Goal: Connect with others: Connect with other users

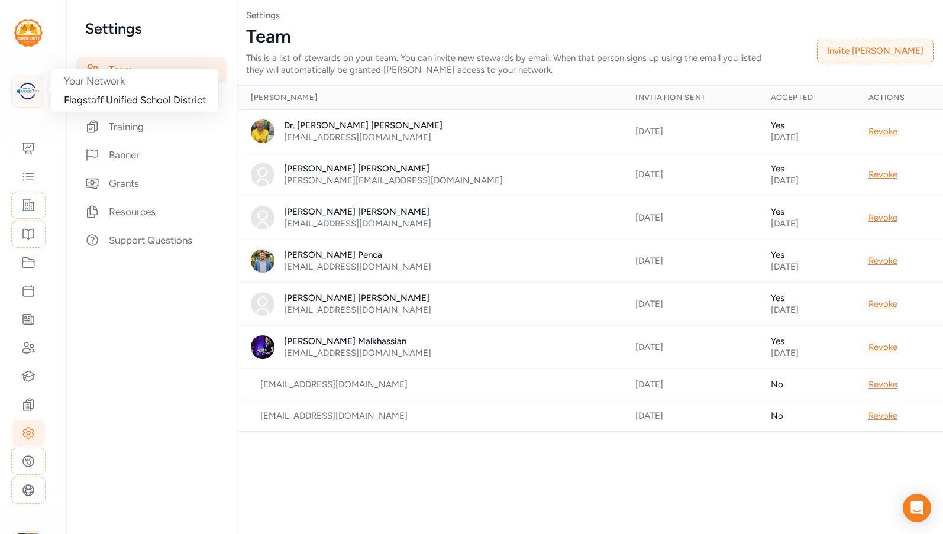
click at [35, 97] on img at bounding box center [28, 91] width 26 height 26
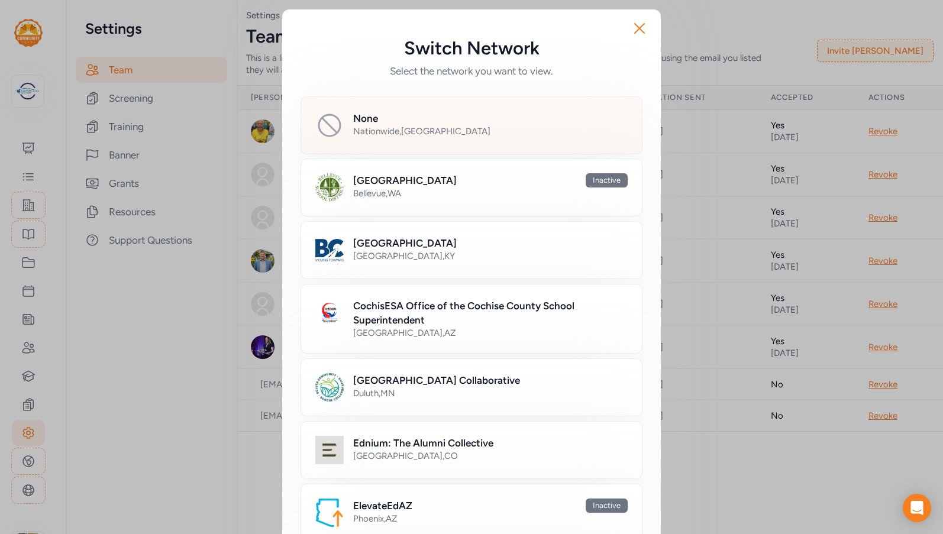
click at [347, 131] on div "None Nationwide , [GEOGRAPHIC_DATA]" at bounding box center [471, 125] width 342 height 58
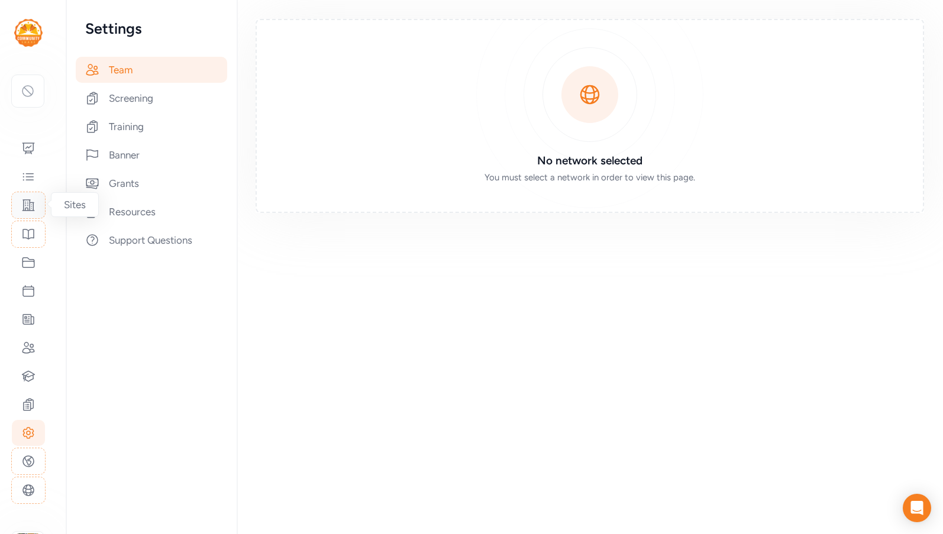
click at [32, 209] on icon at bounding box center [28, 205] width 14 height 14
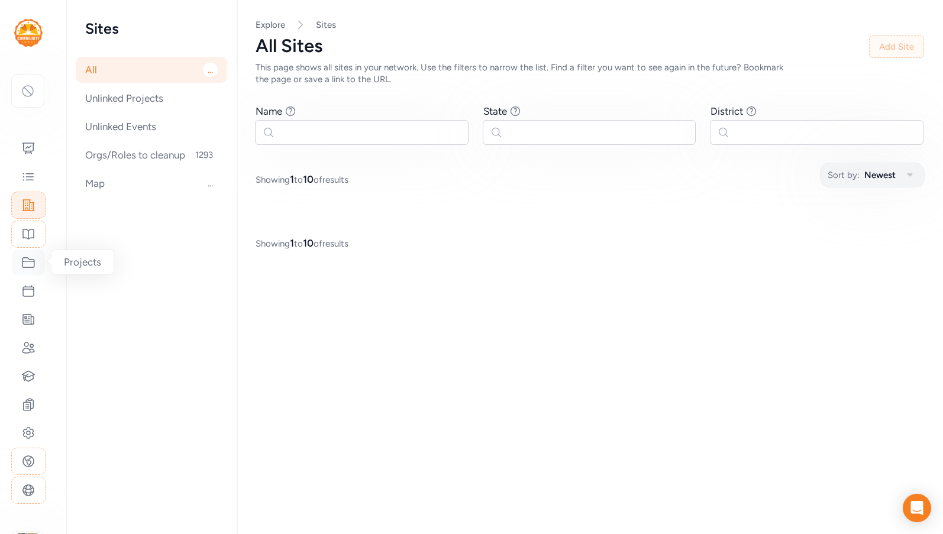
click at [26, 266] on icon at bounding box center [28, 262] width 14 height 14
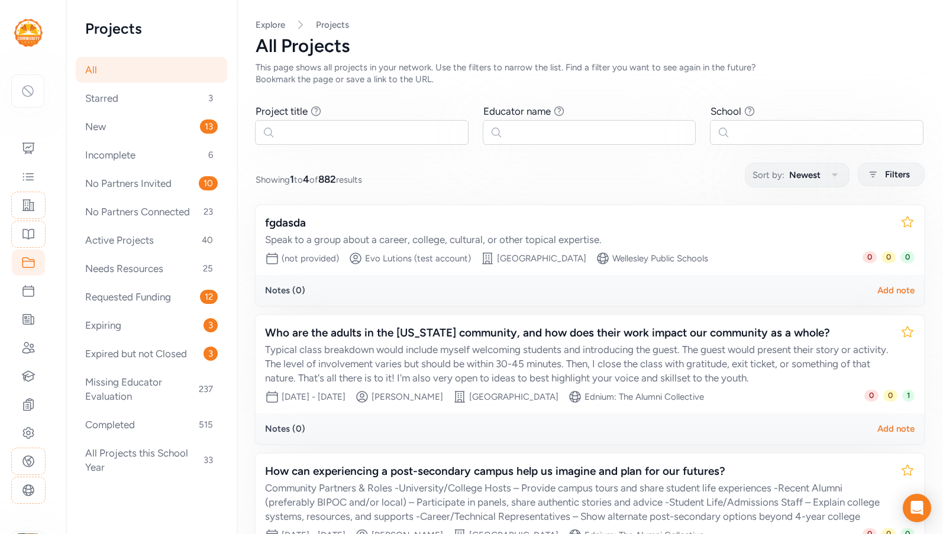
drag, startPoint x: 131, startPoint y: 239, endPoint x: 488, endPoint y: 188, distance: 360.2
click at [488, 188] on div "Page All Explore Projects All Projects This page shows all projects in your net…" at bounding box center [590, 377] width 706 height 754
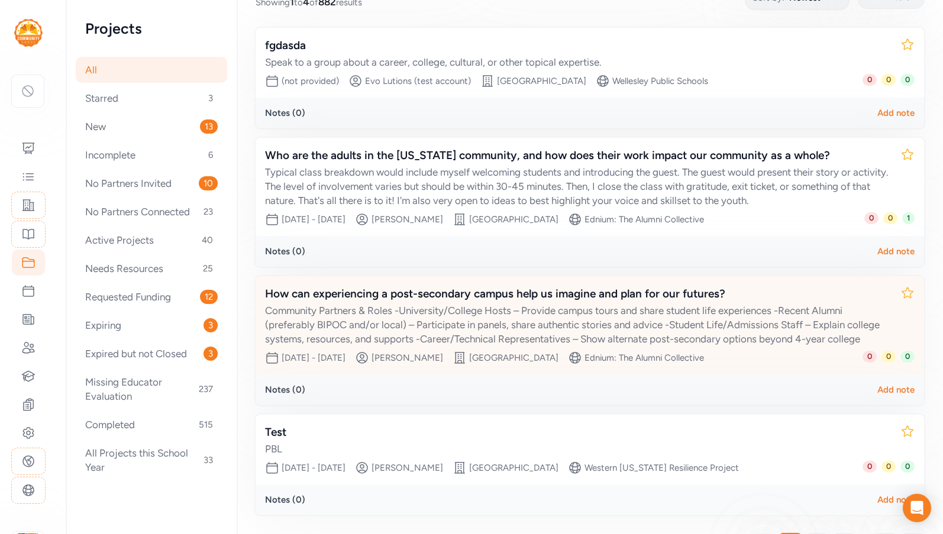
scroll to position [220, 0]
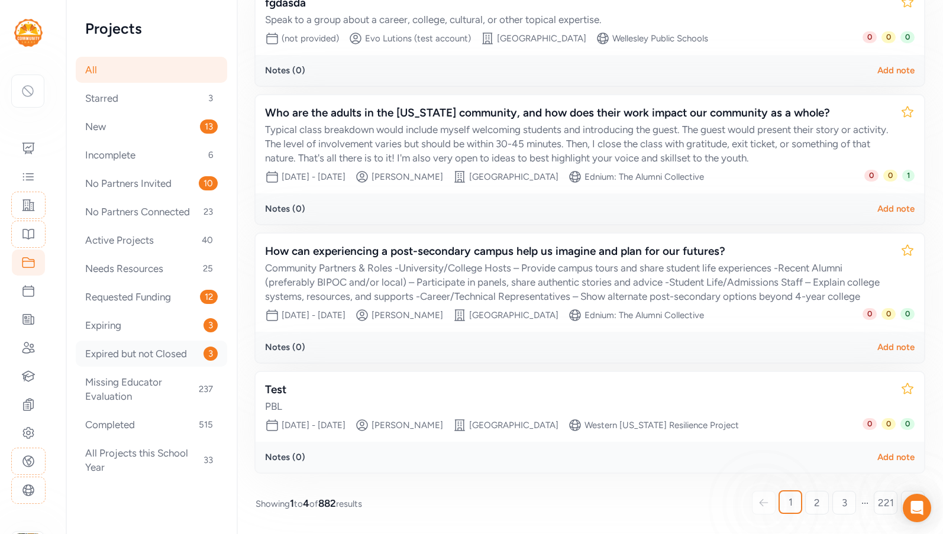
click at [147, 356] on div "Expired but not Closed 3" at bounding box center [151, 354] width 151 height 26
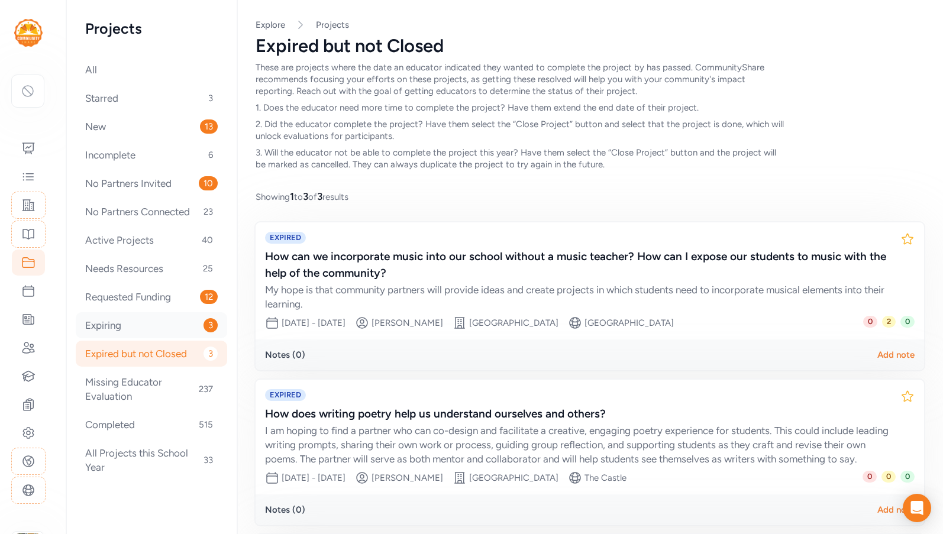
click at [154, 327] on div "Expiring 3" at bounding box center [151, 325] width 151 height 26
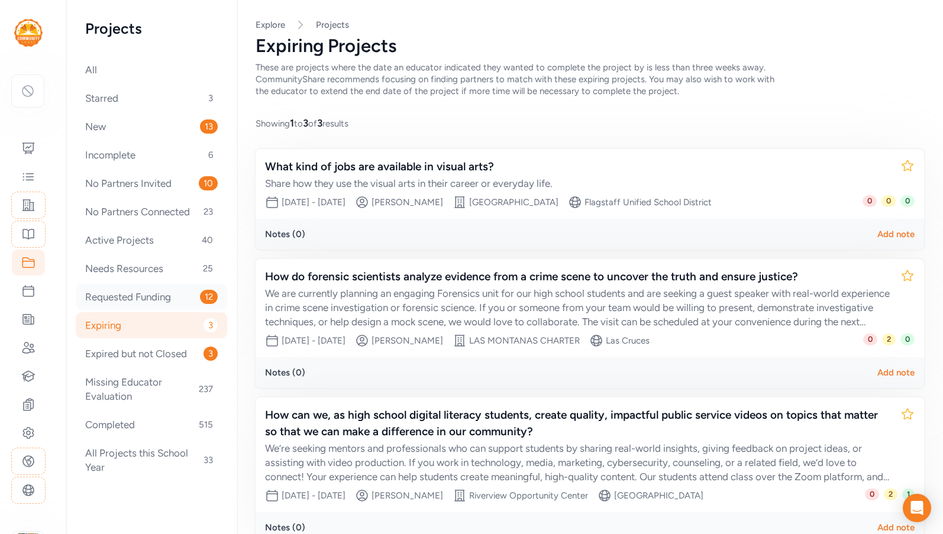
click at [154, 300] on div "Requested Funding 12" at bounding box center [151, 297] width 151 height 26
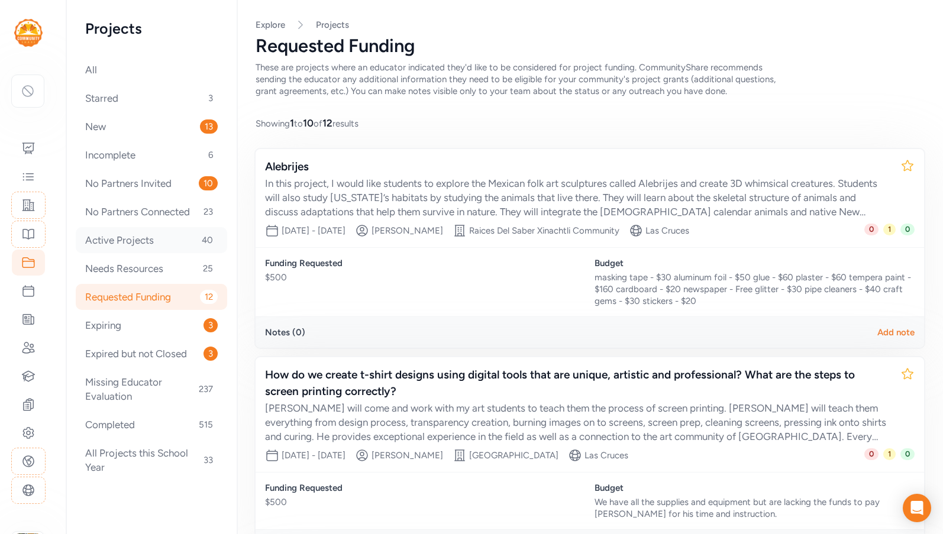
click at [120, 239] on div "Active Projects 40" at bounding box center [151, 240] width 151 height 26
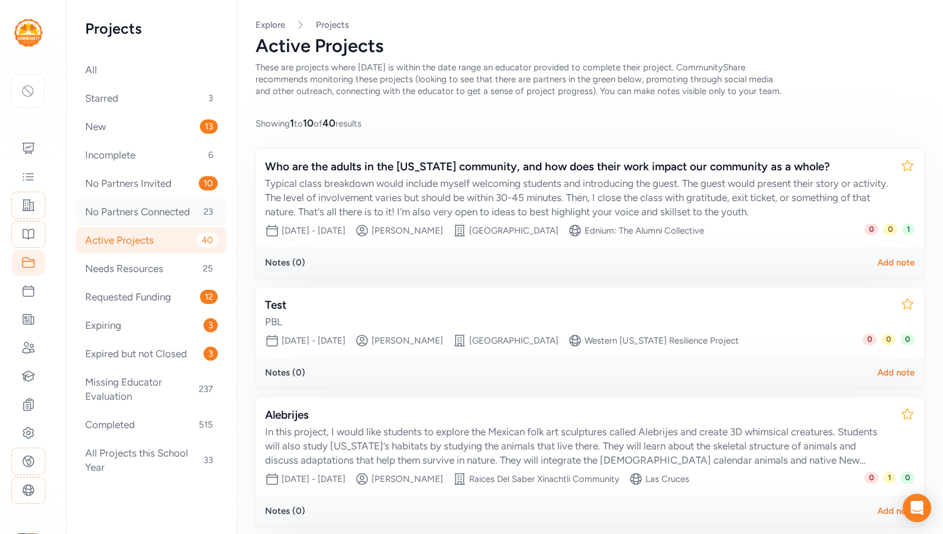
click at [124, 212] on div "No Partners Connected 23" at bounding box center [151, 212] width 151 height 26
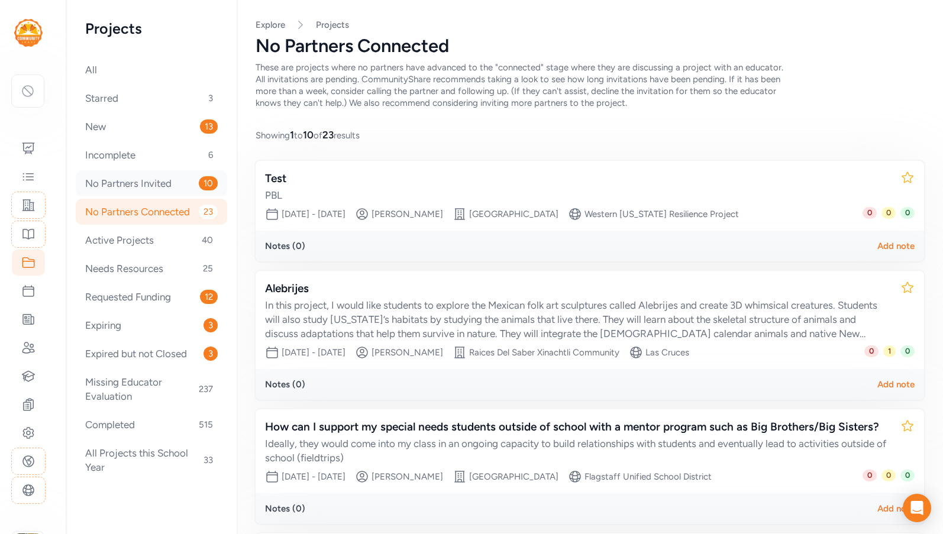
click at [150, 183] on div "No Partners Invited 10" at bounding box center [151, 183] width 151 height 26
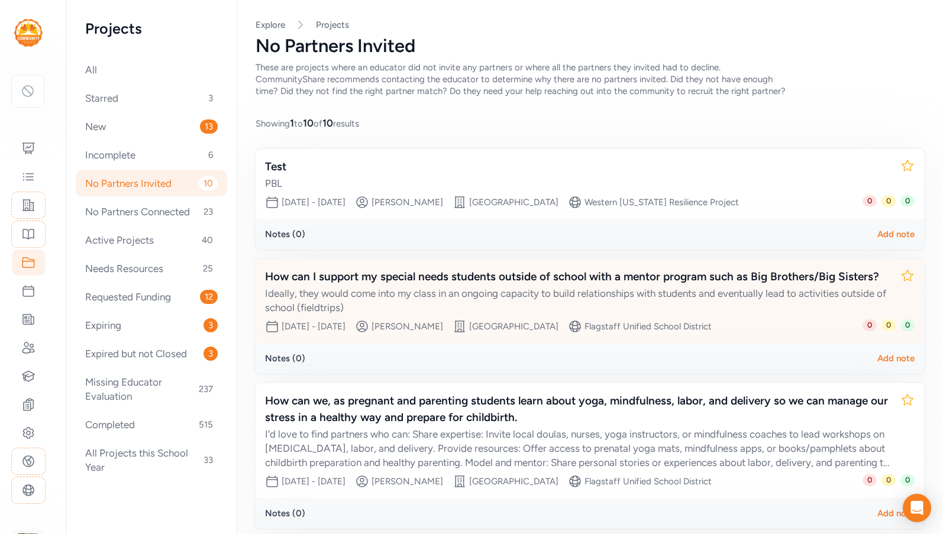
click at [553, 295] on div "Ideally, they would come into my class in an ongoing capacity to build relation…" at bounding box center [578, 300] width 626 height 28
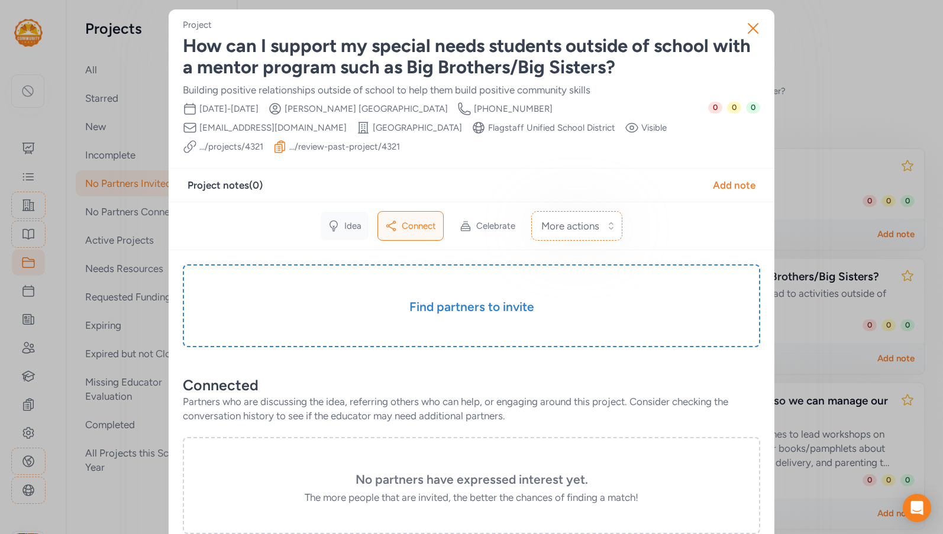
click at [349, 220] on span "Idea" at bounding box center [352, 226] width 17 height 12
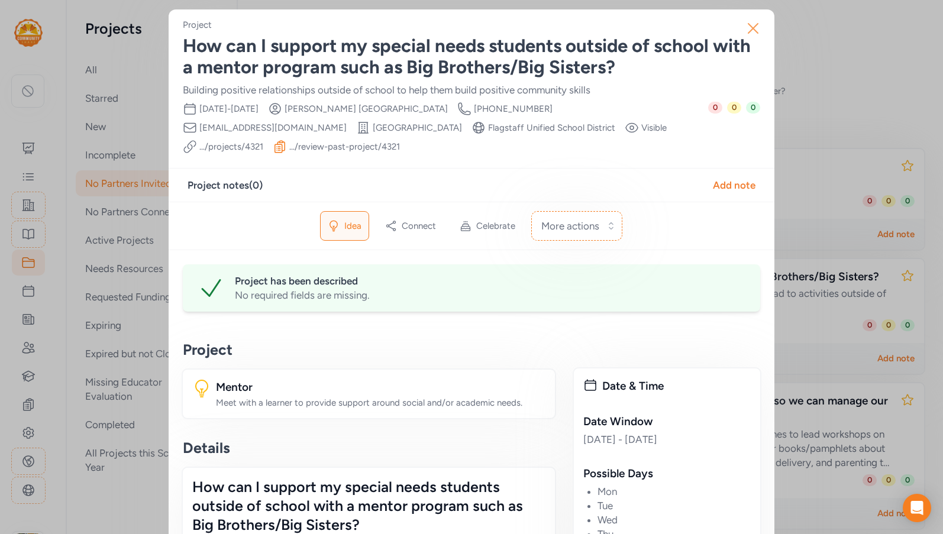
click at [749, 28] on icon "button" at bounding box center [752, 28] width 9 height 9
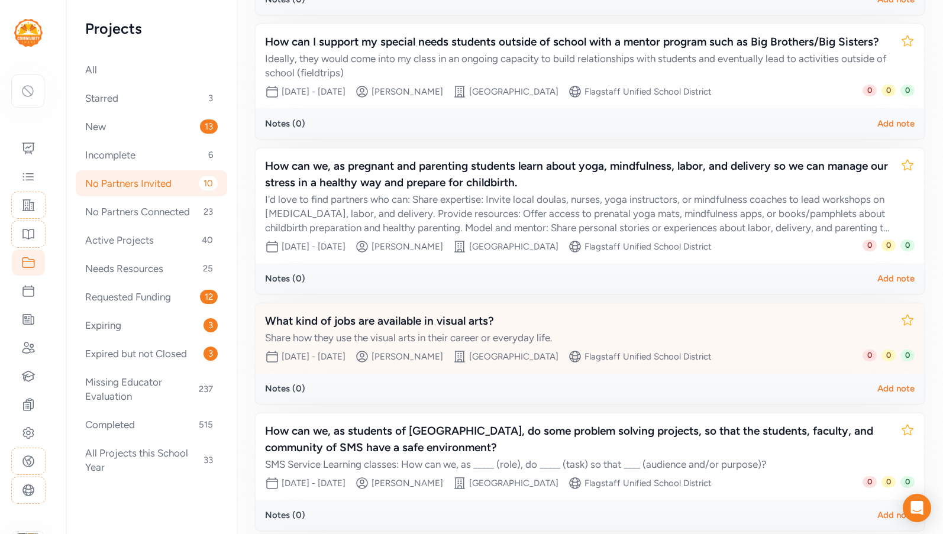
scroll to position [237, 0]
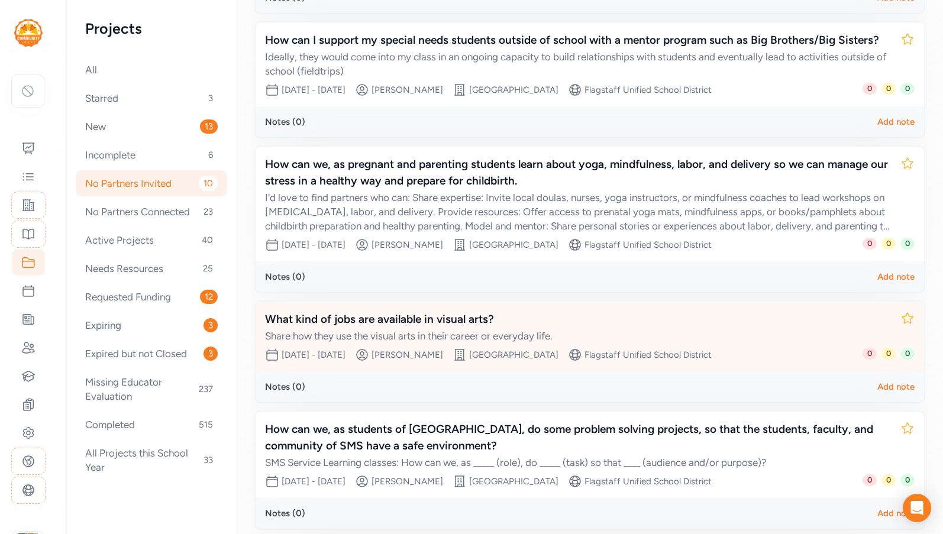
click at [445, 321] on div "What kind of jobs are available in visual arts?" at bounding box center [578, 319] width 626 height 17
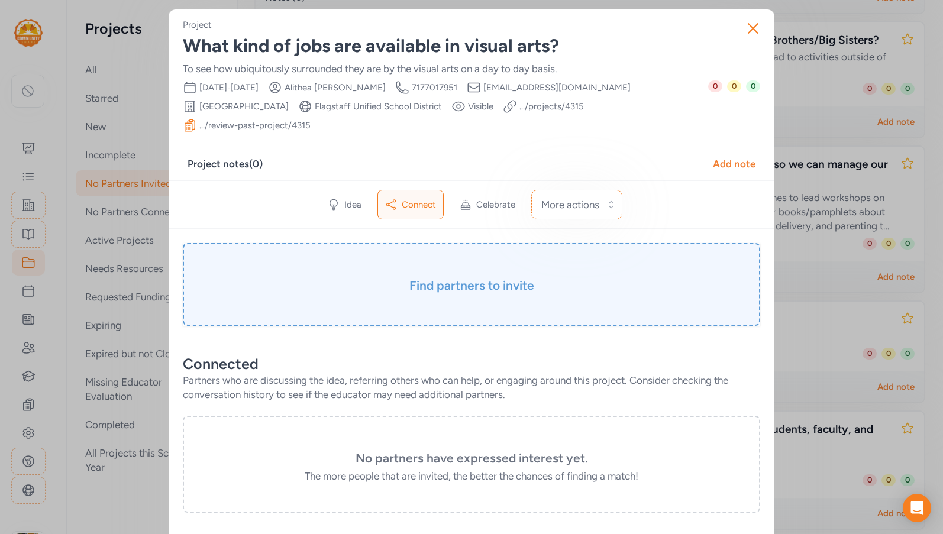
click at [464, 257] on div "Find partners to invite" at bounding box center [471, 284] width 577 height 83
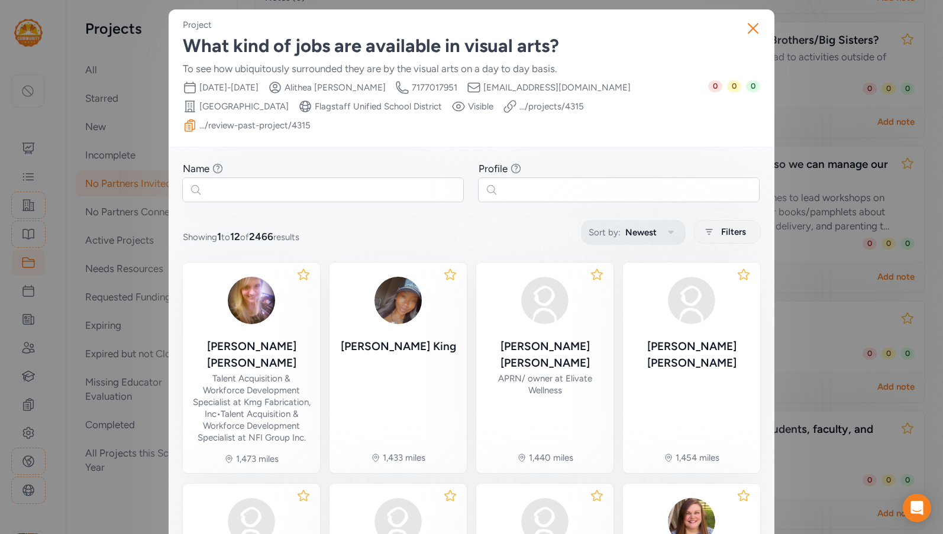
click at [638, 225] on span "Newest" at bounding box center [640, 232] width 31 height 14
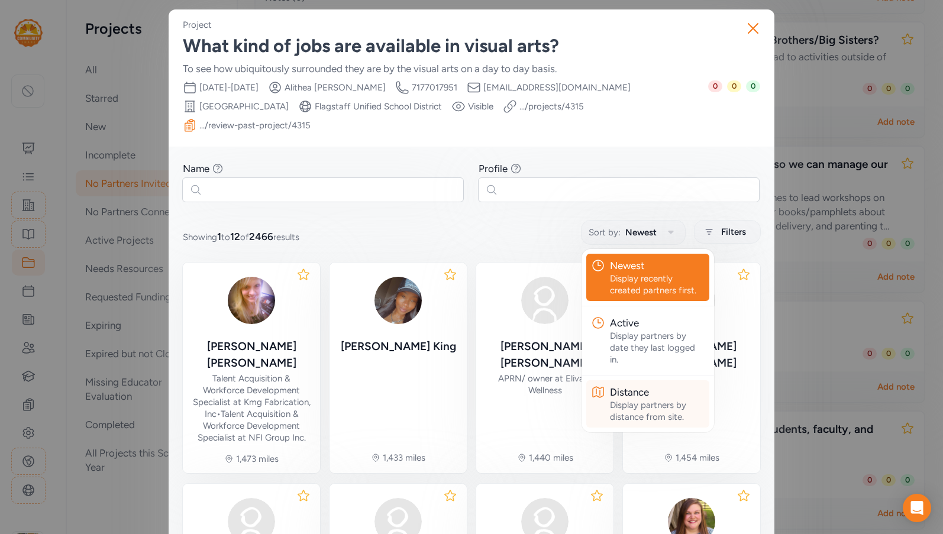
click at [632, 399] on div "Display partners by distance from site." at bounding box center [657, 411] width 95 height 24
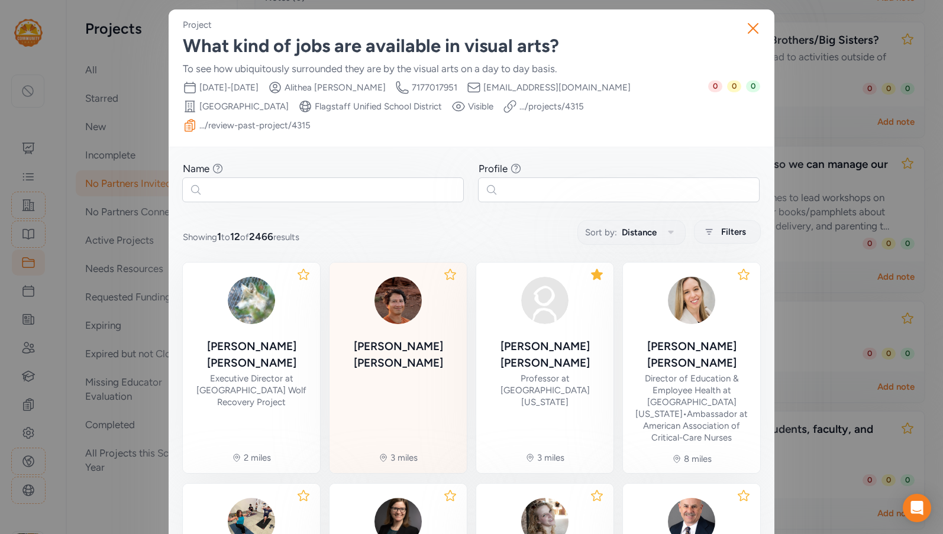
click at [412, 338] on div "[PERSON_NAME]" at bounding box center [398, 354] width 118 height 33
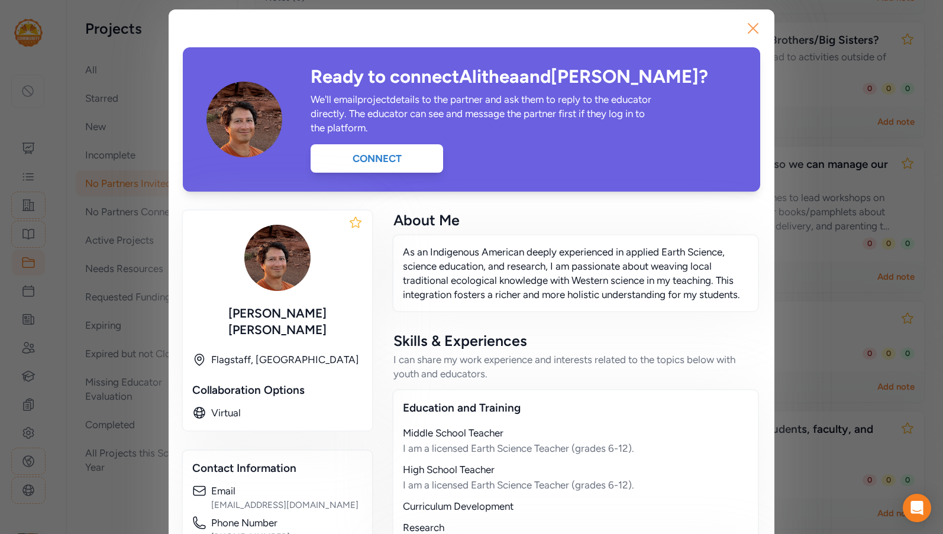
click at [748, 25] on icon "button" at bounding box center [752, 28] width 9 height 9
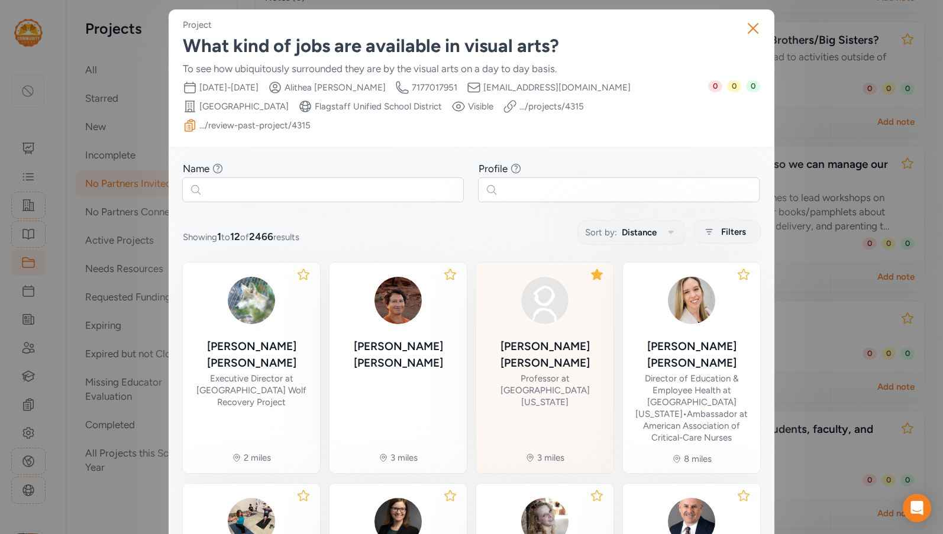
scroll to position [177, 0]
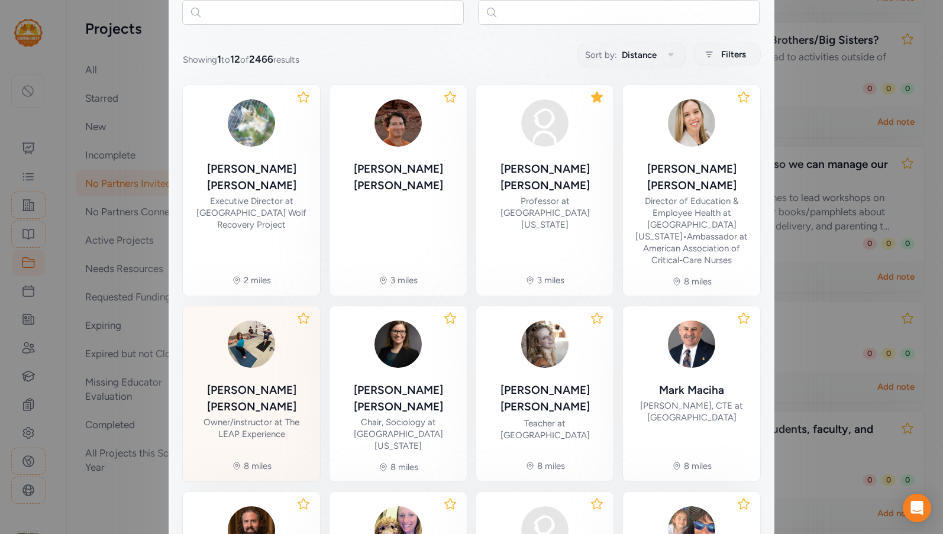
click at [276, 346] on div "[PERSON_NAME] Owner/instructor at The LEAP Experience" at bounding box center [251, 378] width 118 height 124
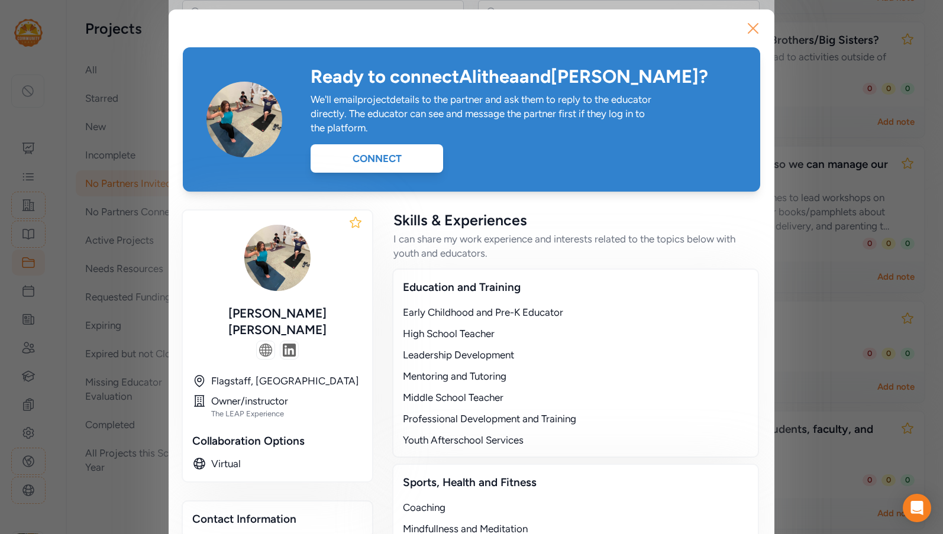
click at [752, 32] on icon "button" at bounding box center [752, 28] width 9 height 9
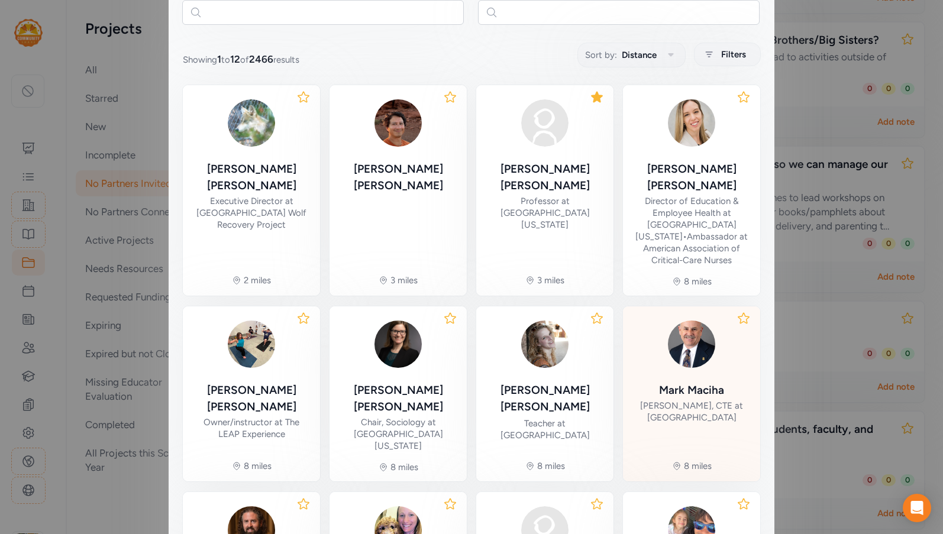
scroll to position [296, 0]
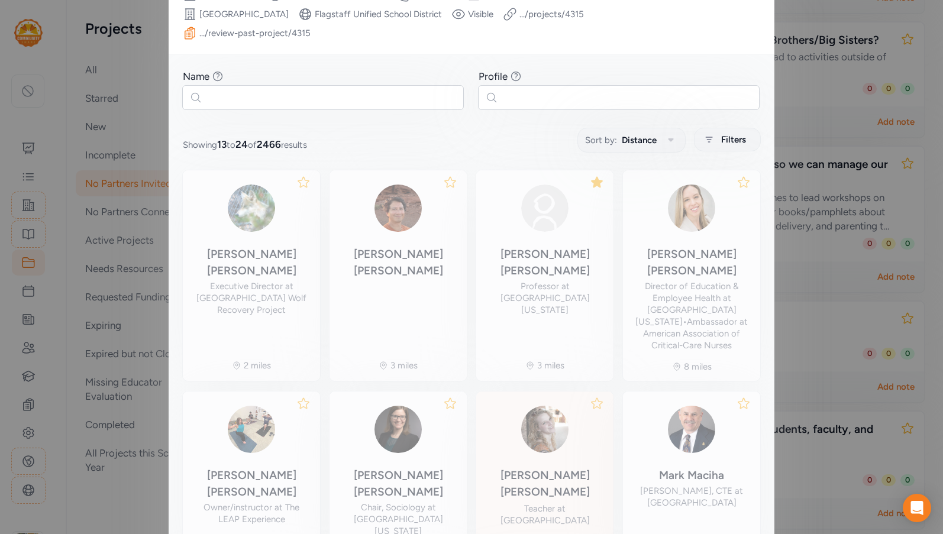
scroll to position [73, 0]
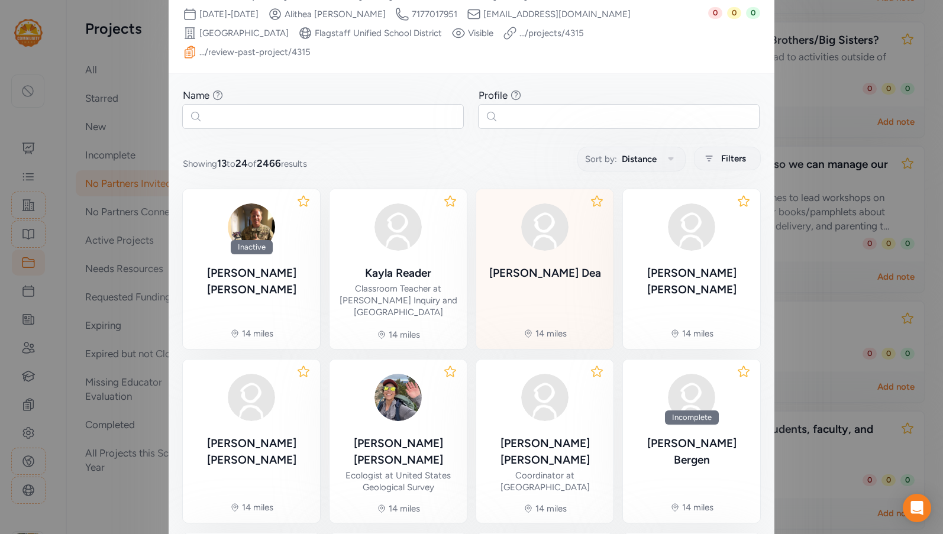
click at [572, 231] on div "[PERSON_NAME] 14 miles" at bounding box center [544, 269] width 137 height 160
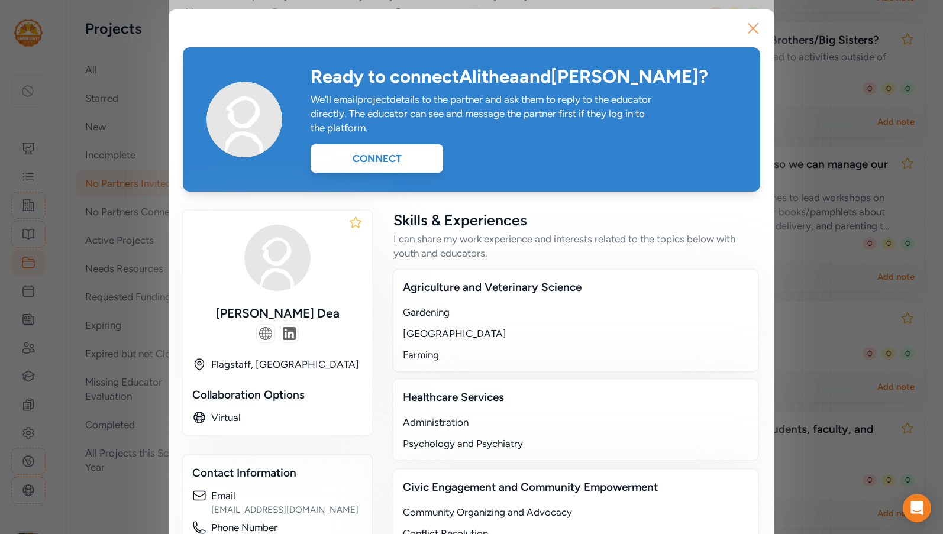
click at [747, 28] on icon "button" at bounding box center [752, 28] width 19 height 19
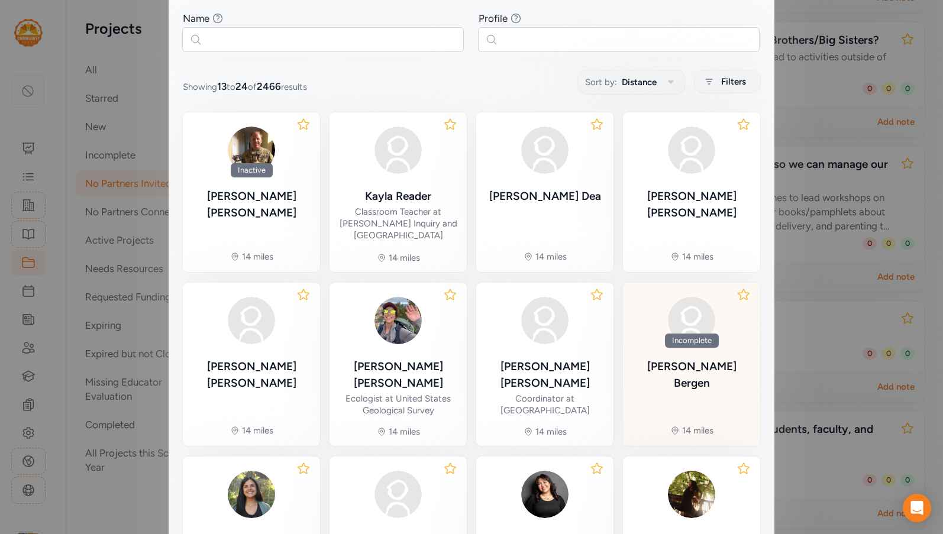
scroll to position [251, 0]
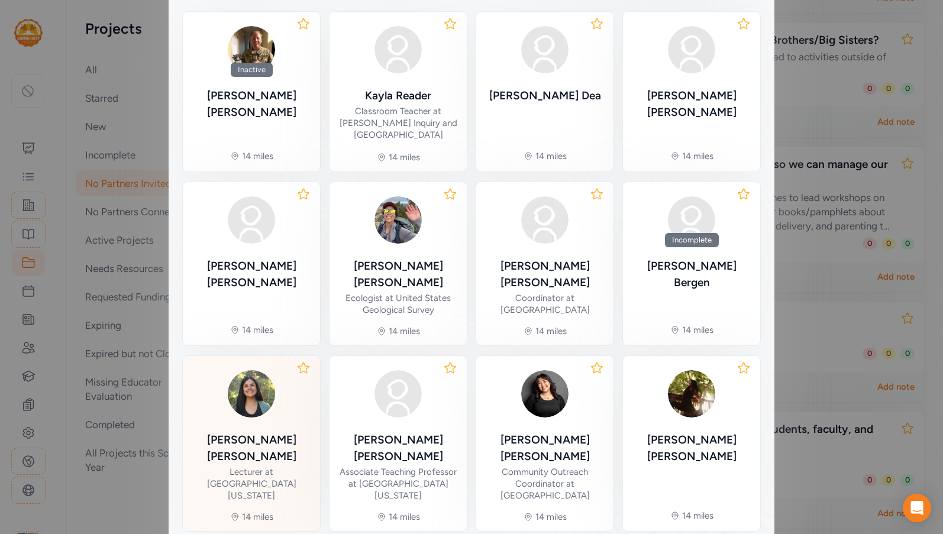
click at [277, 432] on div "[PERSON_NAME]" at bounding box center [251, 448] width 118 height 33
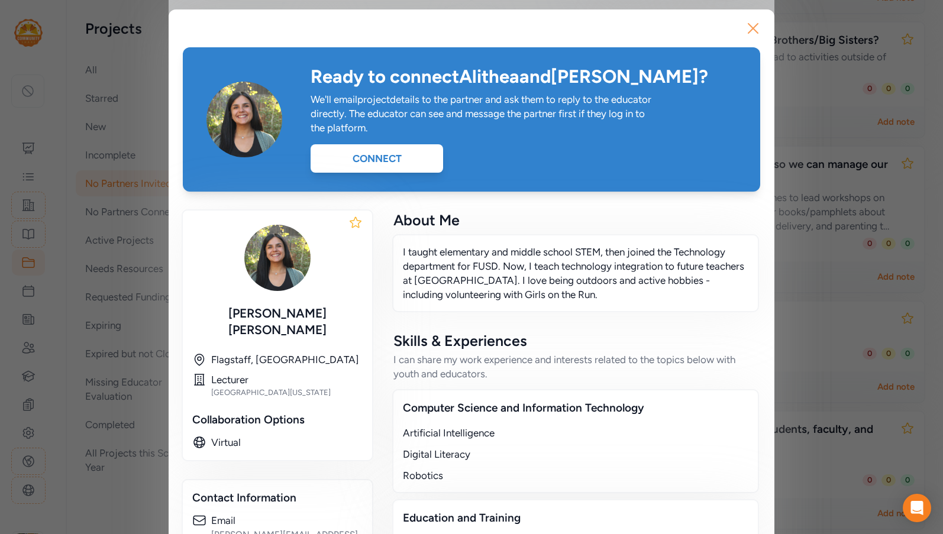
click at [743, 35] on icon "button" at bounding box center [752, 28] width 19 height 19
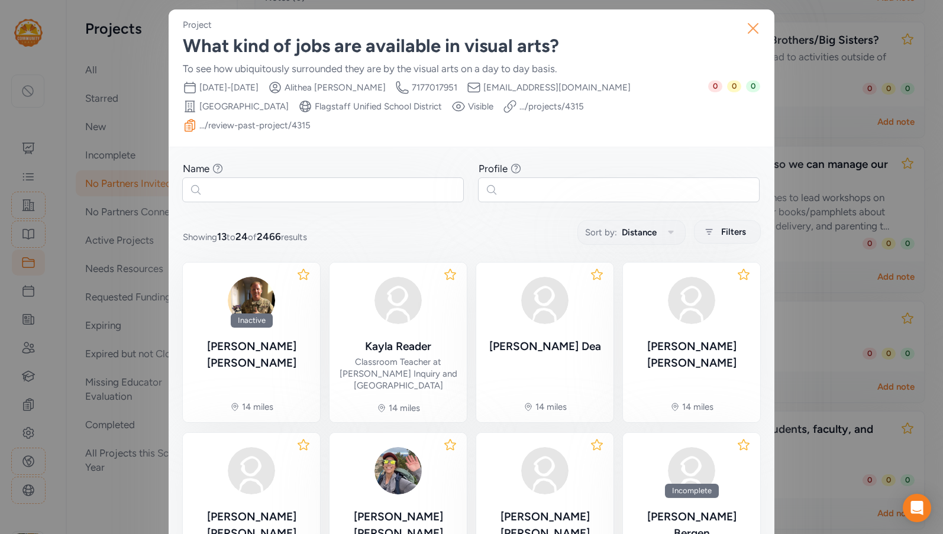
click at [750, 30] on icon "button" at bounding box center [752, 28] width 9 height 9
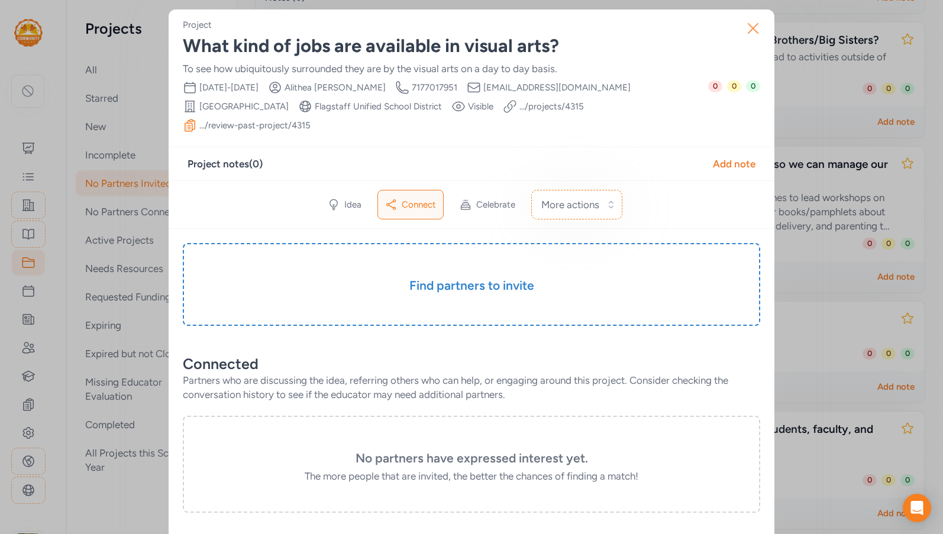
click at [750, 24] on icon "button" at bounding box center [752, 28] width 19 height 19
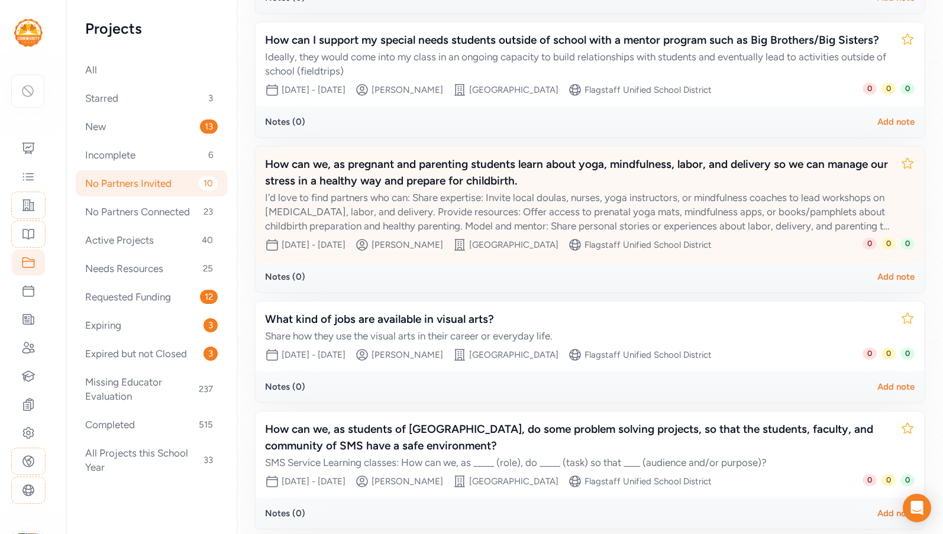
click at [604, 203] on div "I'd love to find partners who can: Share expertise: Invite local doulas, nurses…" at bounding box center [578, 211] width 626 height 43
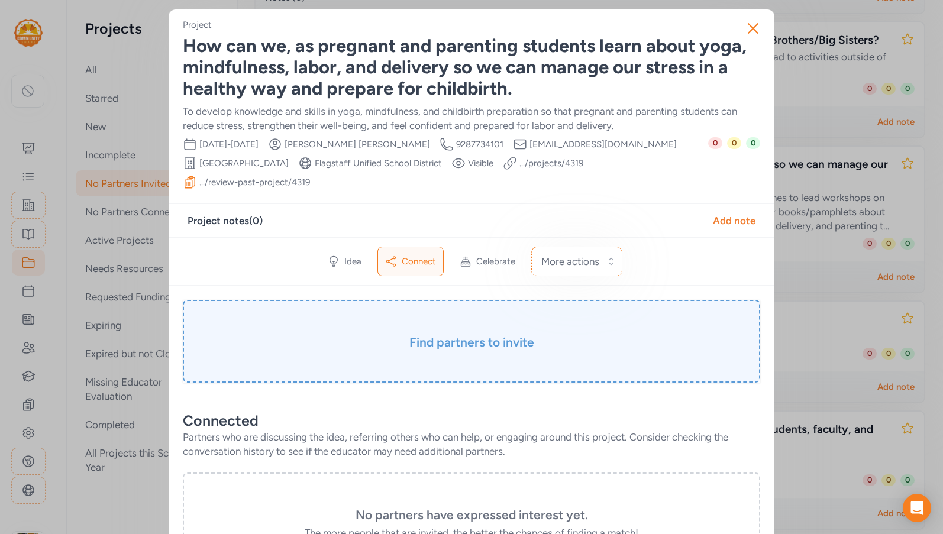
click at [487, 310] on div "Find partners to invite" at bounding box center [471, 341] width 577 height 83
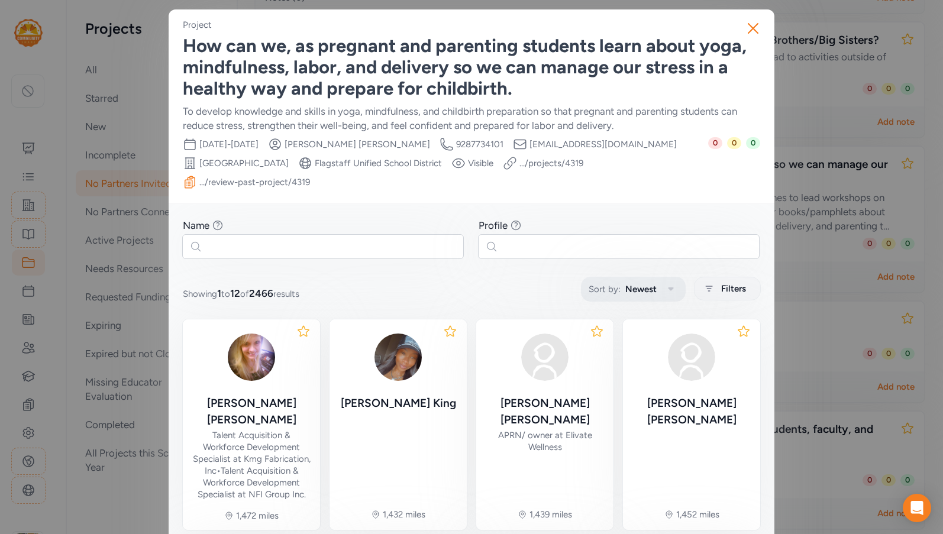
click at [625, 282] on span "Newest" at bounding box center [640, 289] width 31 height 14
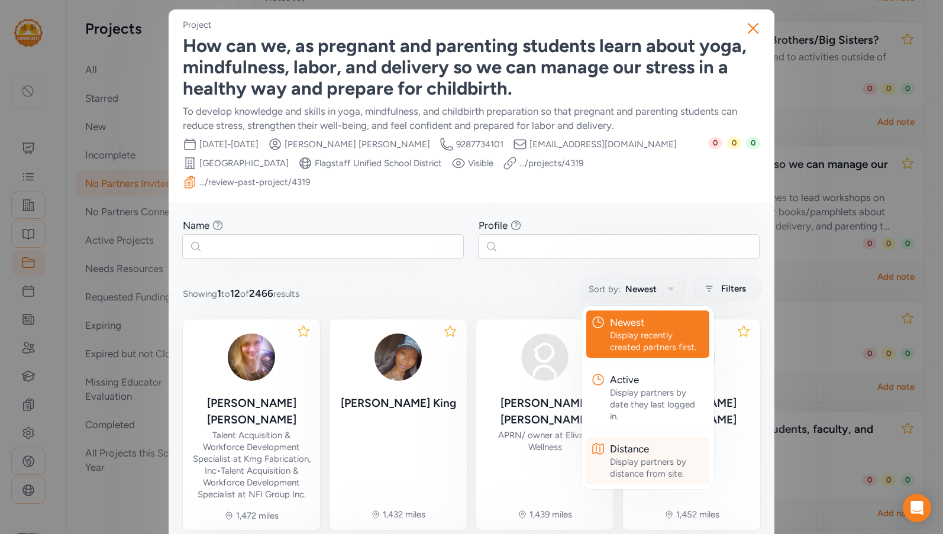
click at [610, 442] on div "Distance" at bounding box center [657, 449] width 95 height 14
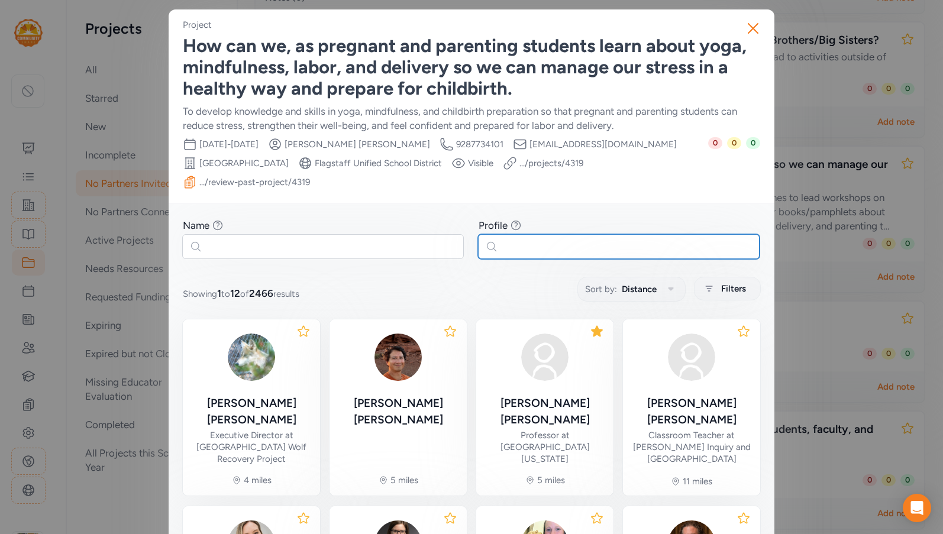
click at [564, 234] on input "text" at bounding box center [618, 246] width 281 height 25
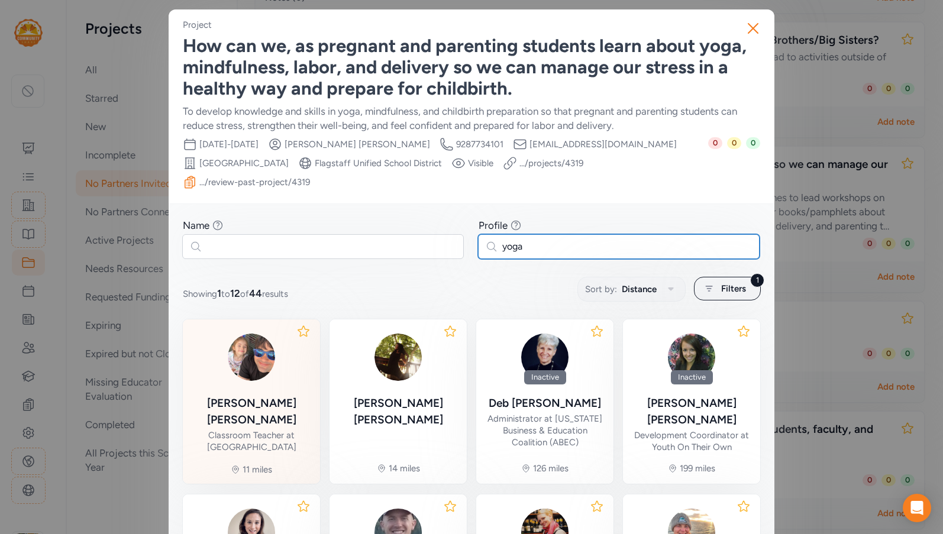
type input "yoga"
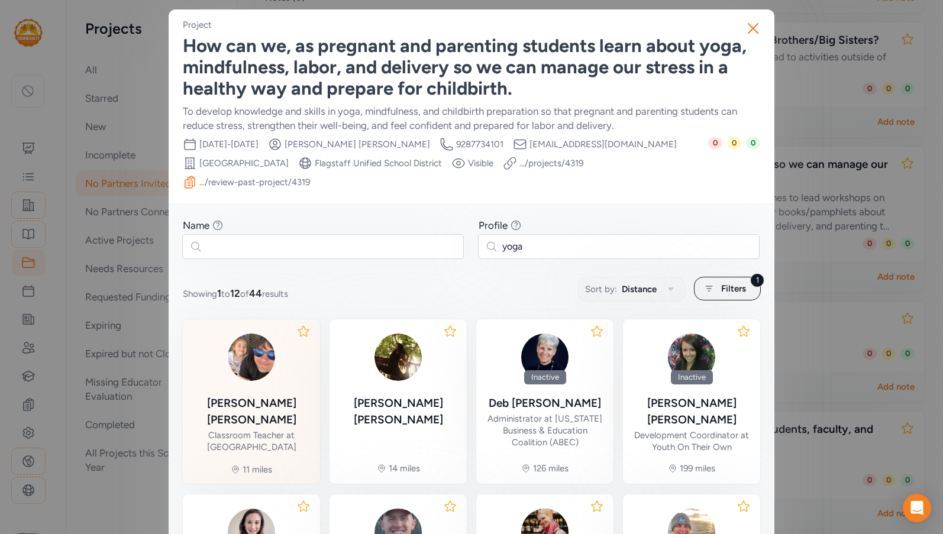
click at [268, 395] on div "[PERSON_NAME]" at bounding box center [251, 411] width 118 height 33
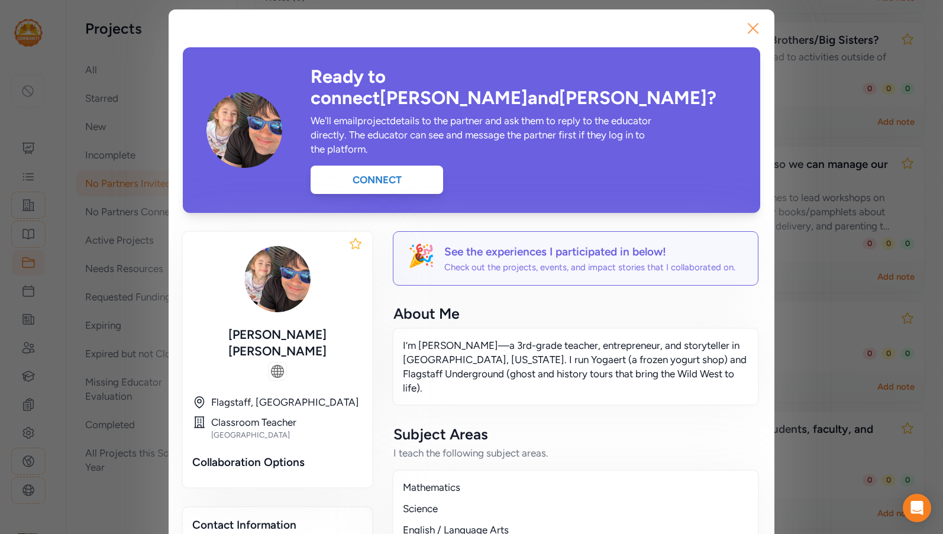
click at [750, 26] on icon "button" at bounding box center [752, 28] width 9 height 9
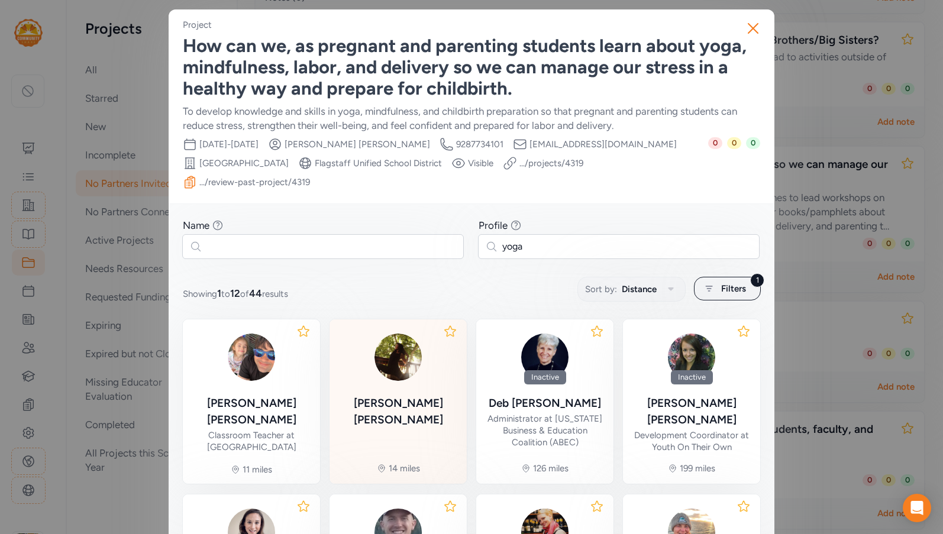
click at [385, 355] on img at bounding box center [398, 357] width 57 height 57
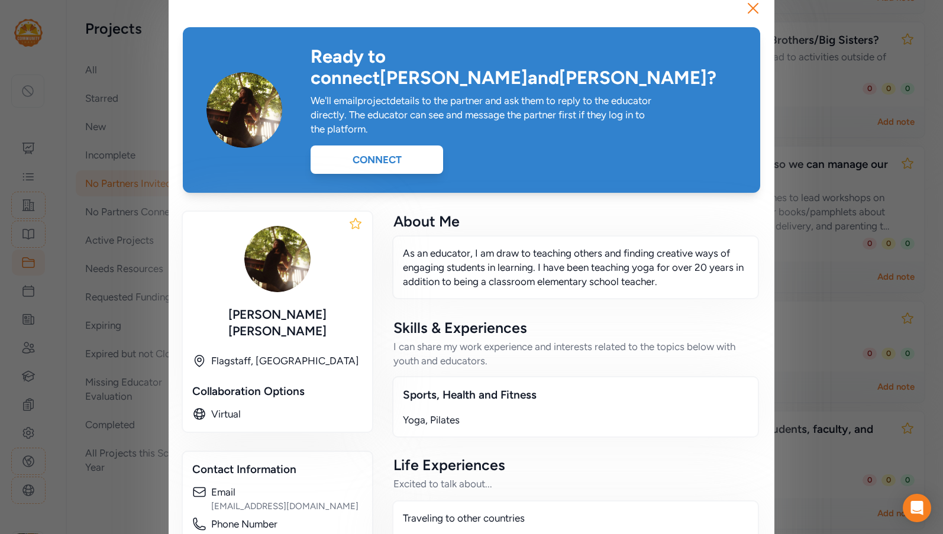
scroll to position [18, 0]
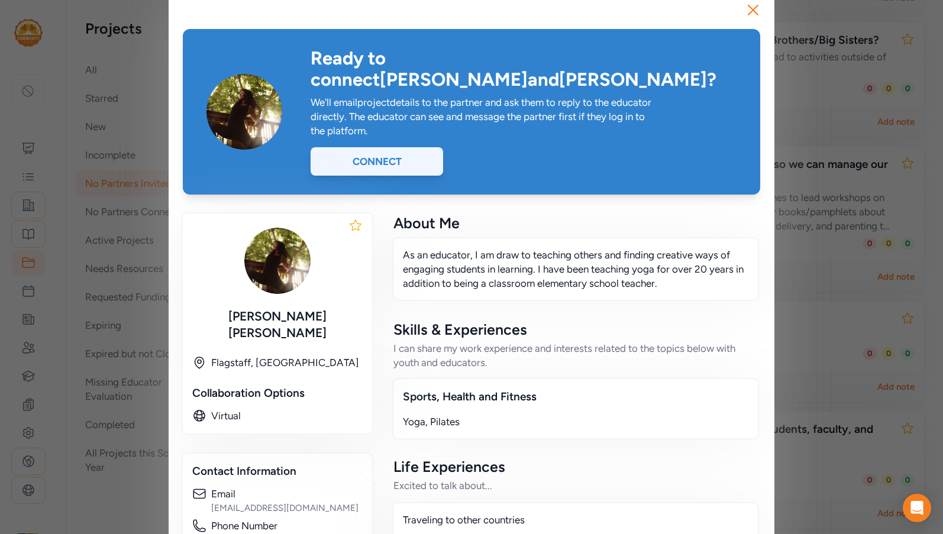
click at [367, 147] on div "Connect" at bounding box center [376, 161] width 132 height 28
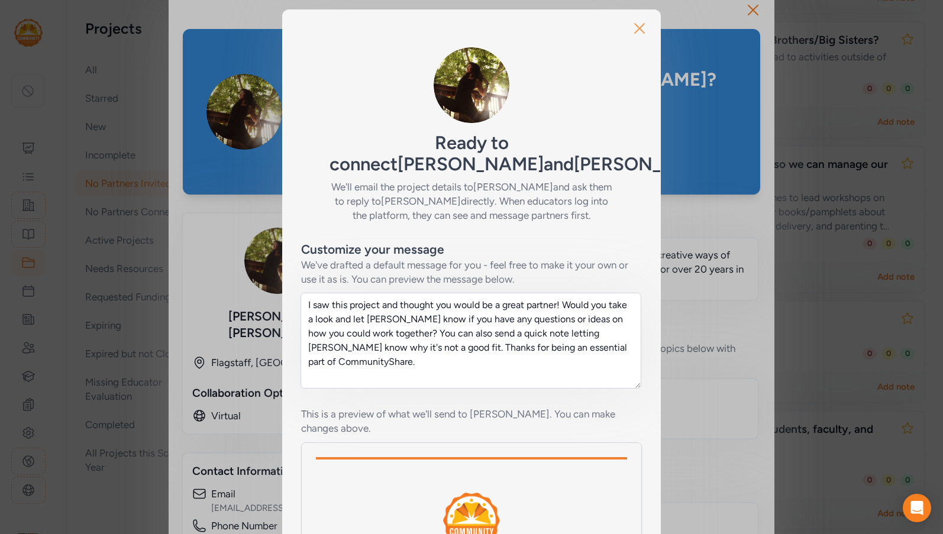
click at [635, 25] on icon "button" at bounding box center [639, 28] width 19 height 19
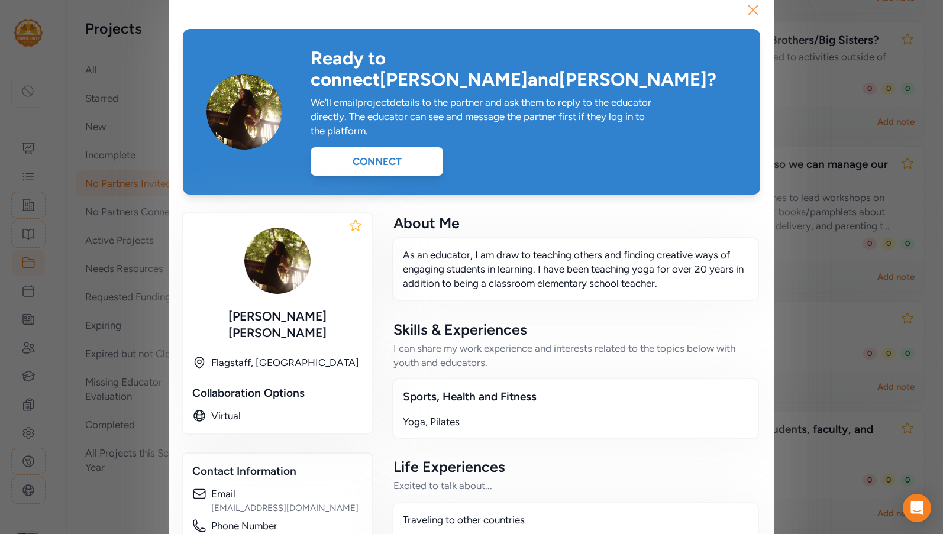
click at [754, 12] on icon "button" at bounding box center [752, 10] width 19 height 19
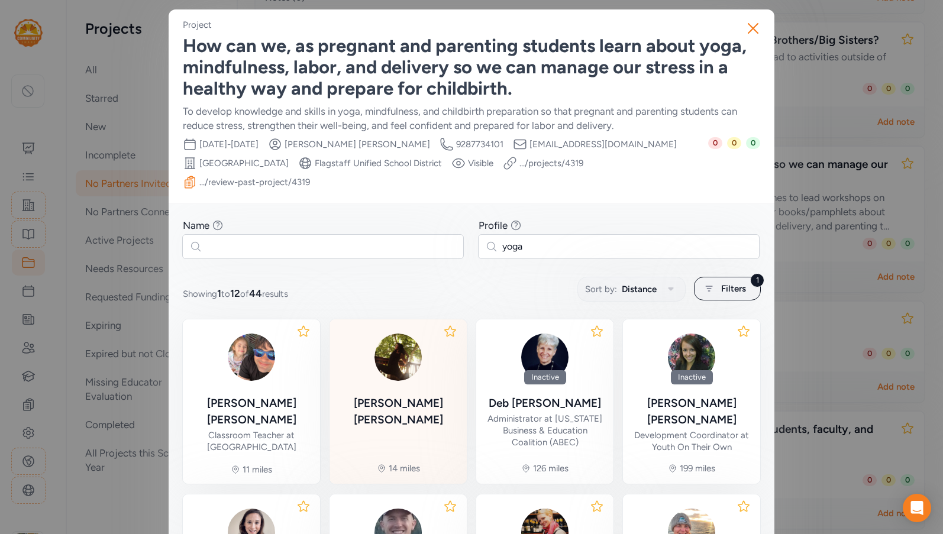
click at [411, 395] on div "[PERSON_NAME] 14 miles" at bounding box center [397, 401] width 137 height 164
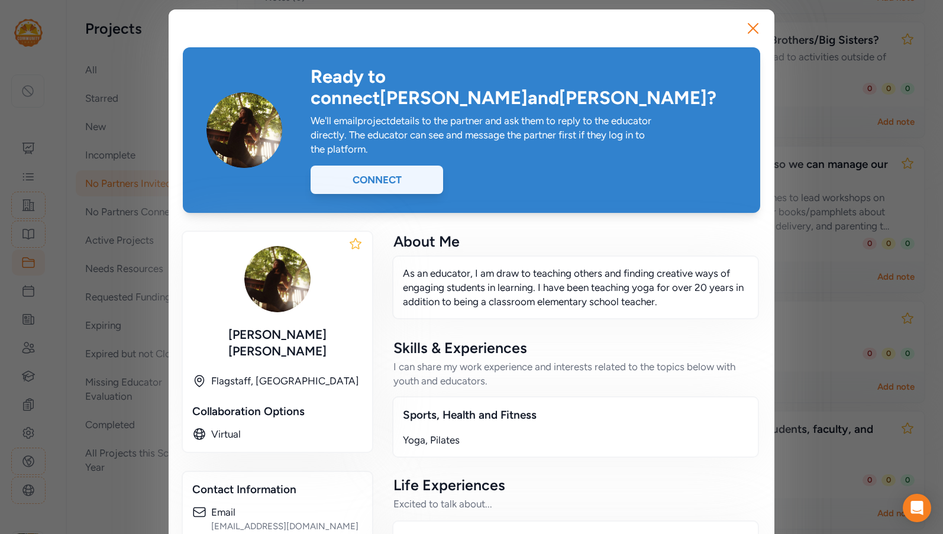
click at [385, 166] on div "Connect" at bounding box center [376, 180] width 132 height 28
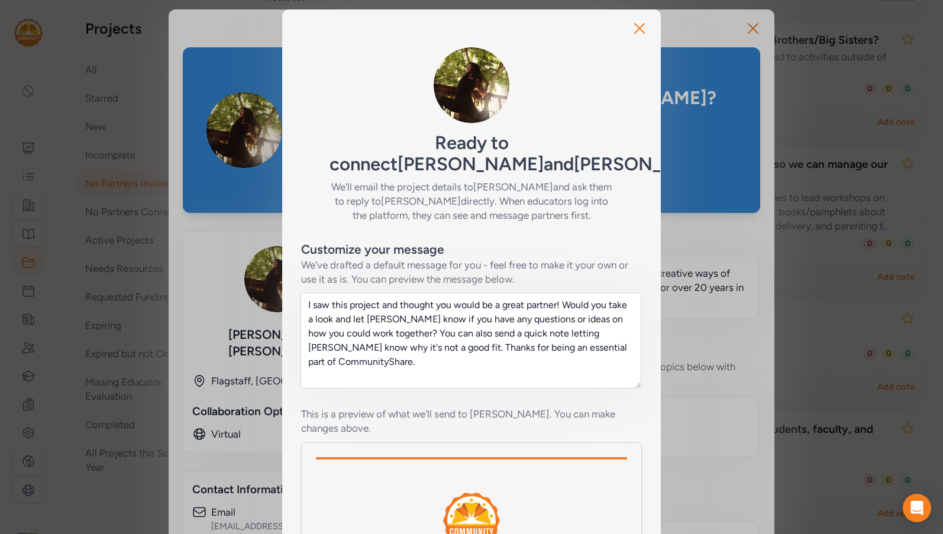
scroll to position [206, 0]
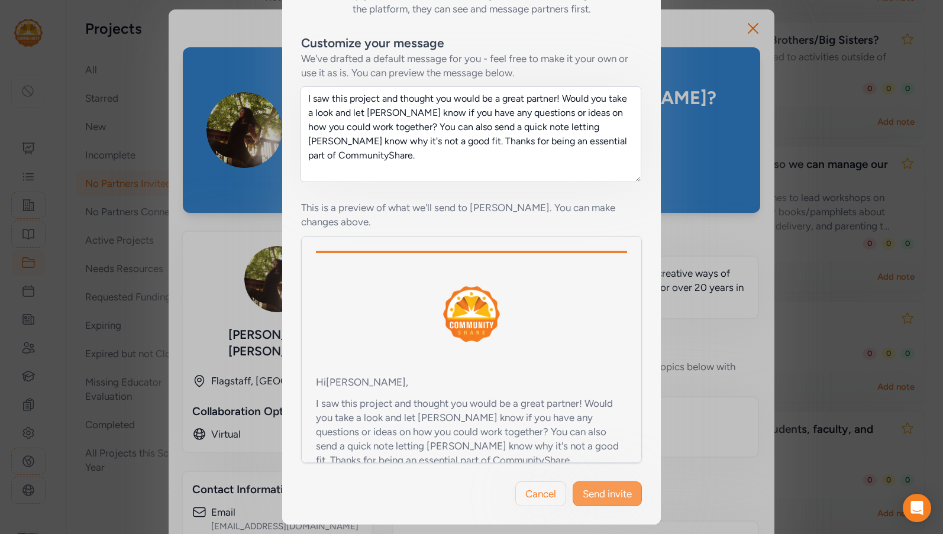
click at [593, 490] on span "Send invite" at bounding box center [606, 494] width 49 height 14
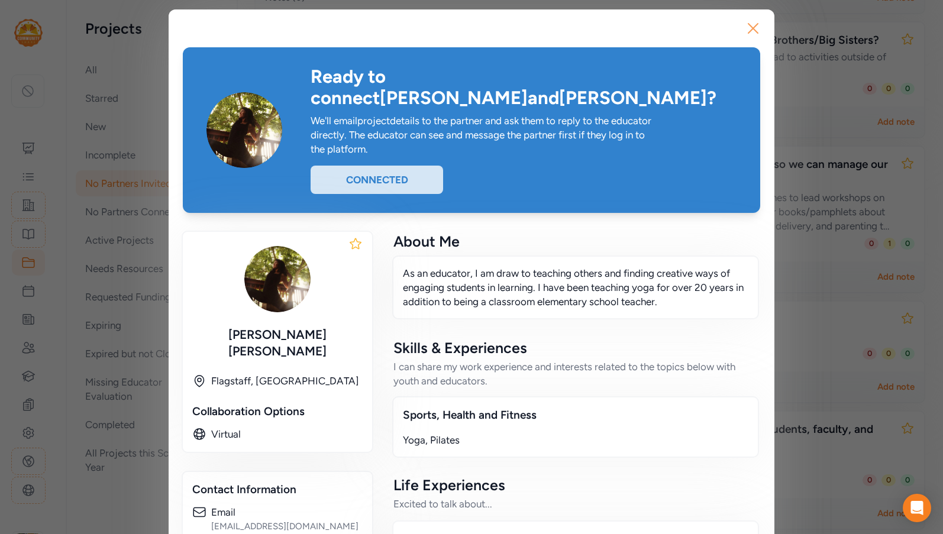
click at [752, 25] on icon "button" at bounding box center [752, 28] width 9 height 9
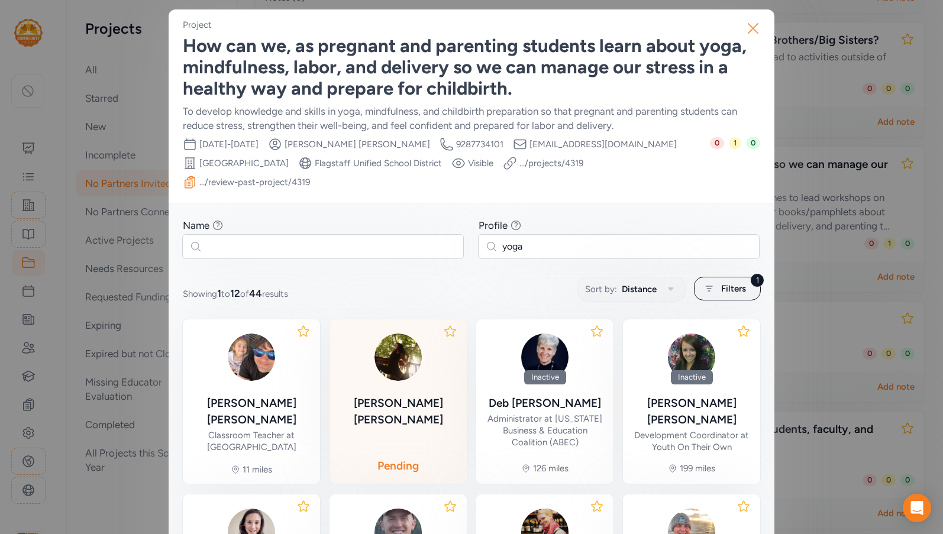
click at [753, 29] on icon "button" at bounding box center [752, 28] width 19 height 19
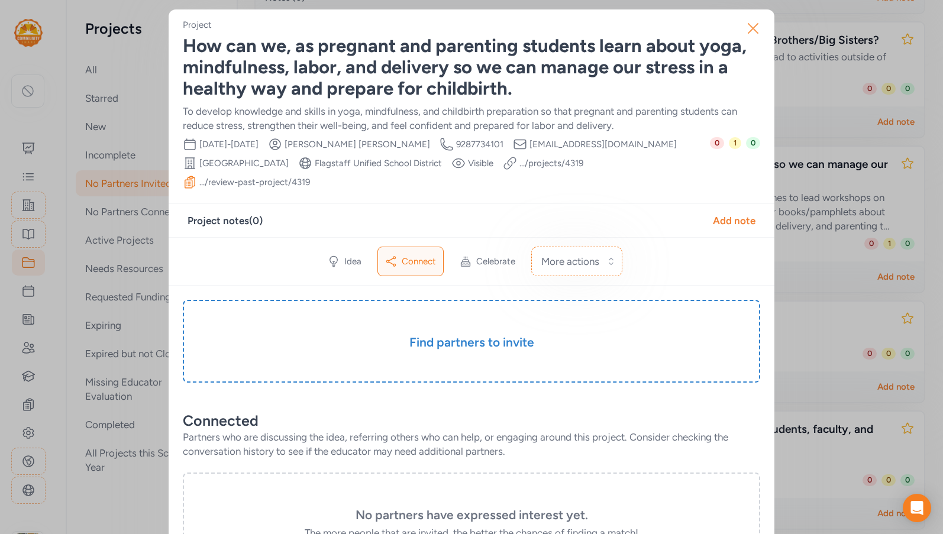
click at [747, 31] on icon "button" at bounding box center [752, 28] width 19 height 19
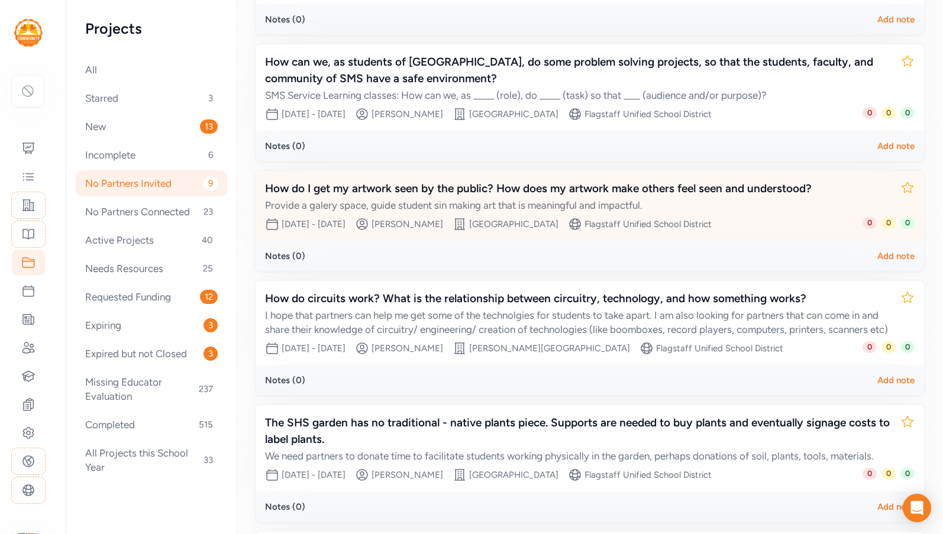
scroll to position [532, 0]
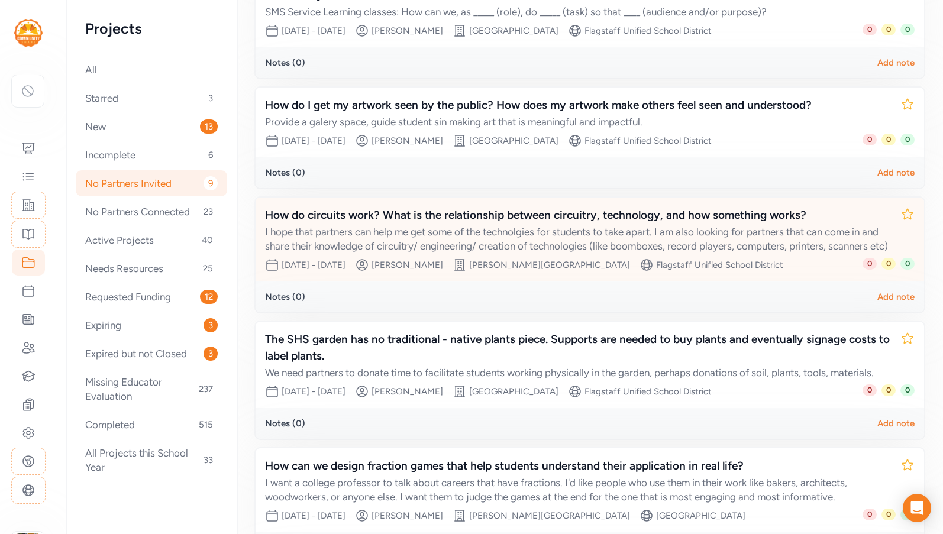
click at [509, 229] on div "I hope that partners can help me get some of the technolgies for students to ta…" at bounding box center [578, 239] width 626 height 28
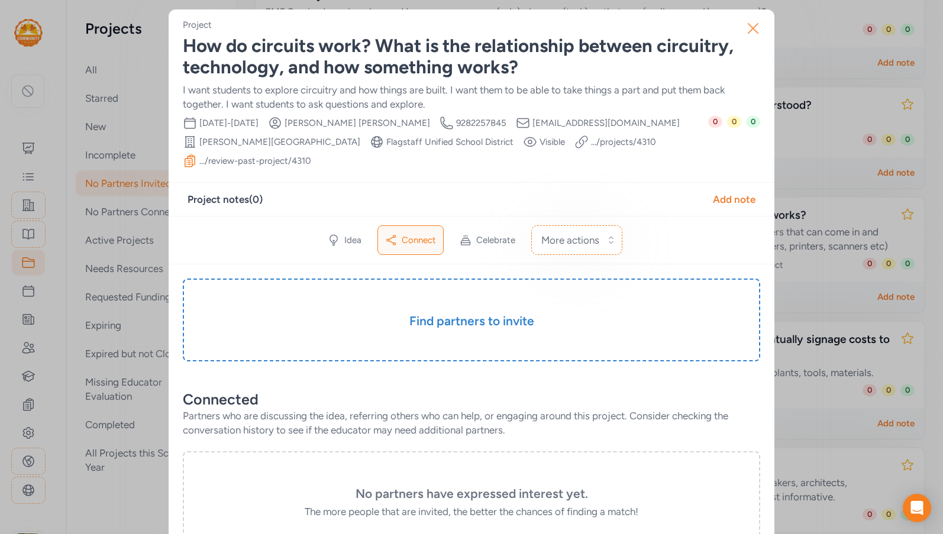
click at [751, 27] on icon "button" at bounding box center [752, 28] width 19 height 19
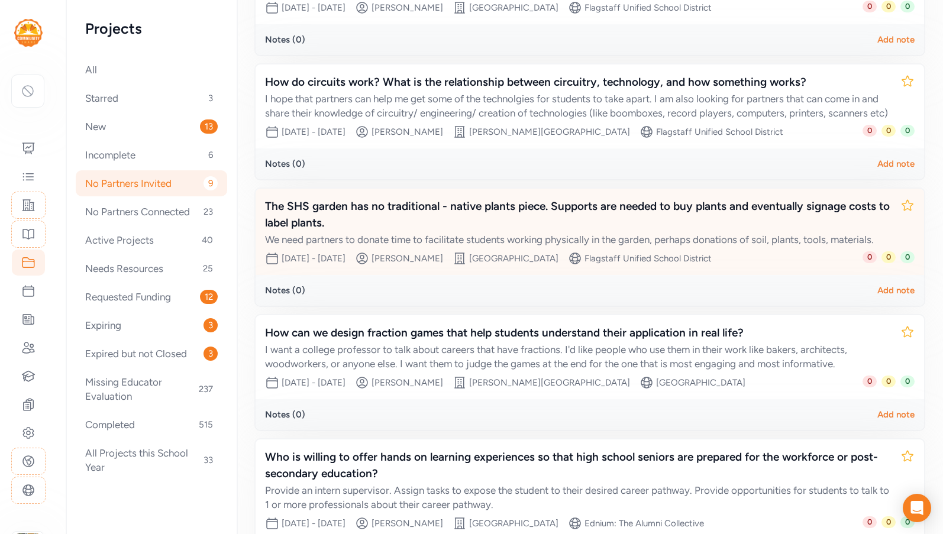
scroll to position [769, 0]
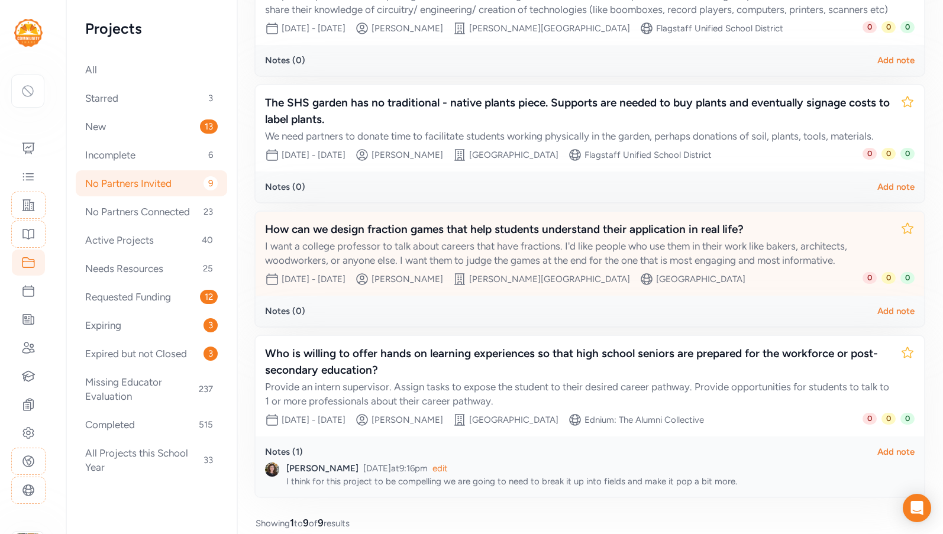
click at [502, 255] on div "I want a college professor to talk about careers that have fractions. I'd like …" at bounding box center [578, 253] width 626 height 28
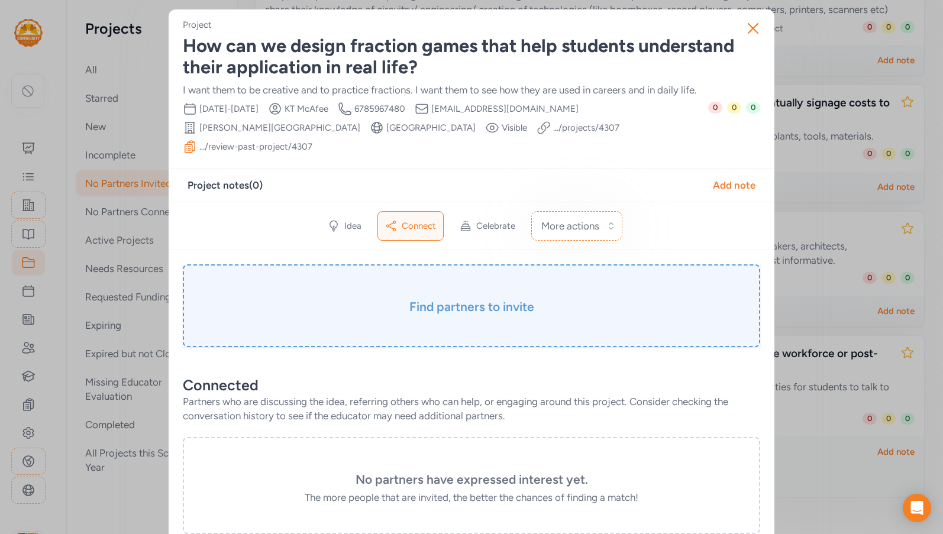
click at [470, 299] on h3 "Find partners to invite" at bounding box center [471, 307] width 518 height 17
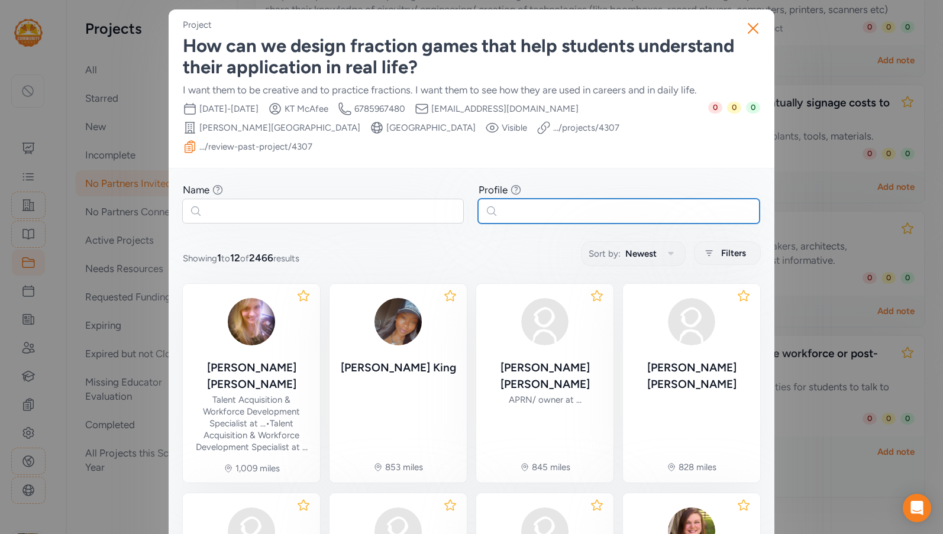
click at [535, 199] on input "text" at bounding box center [618, 211] width 281 height 25
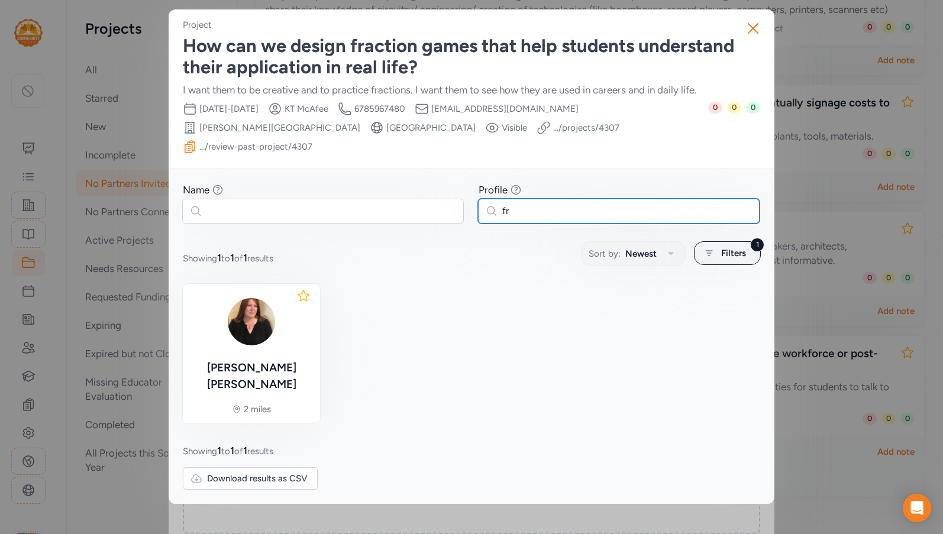
type input "f"
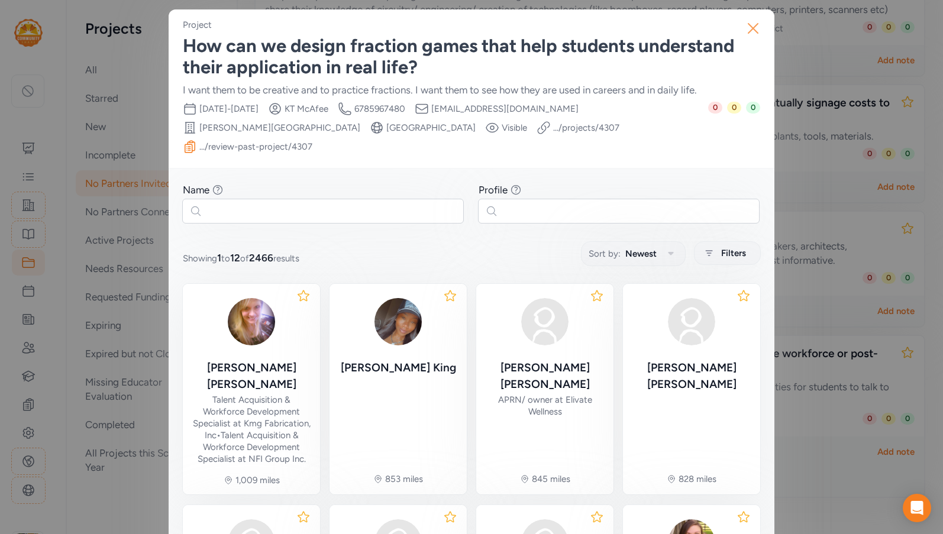
click at [756, 28] on icon "button" at bounding box center [752, 28] width 19 height 19
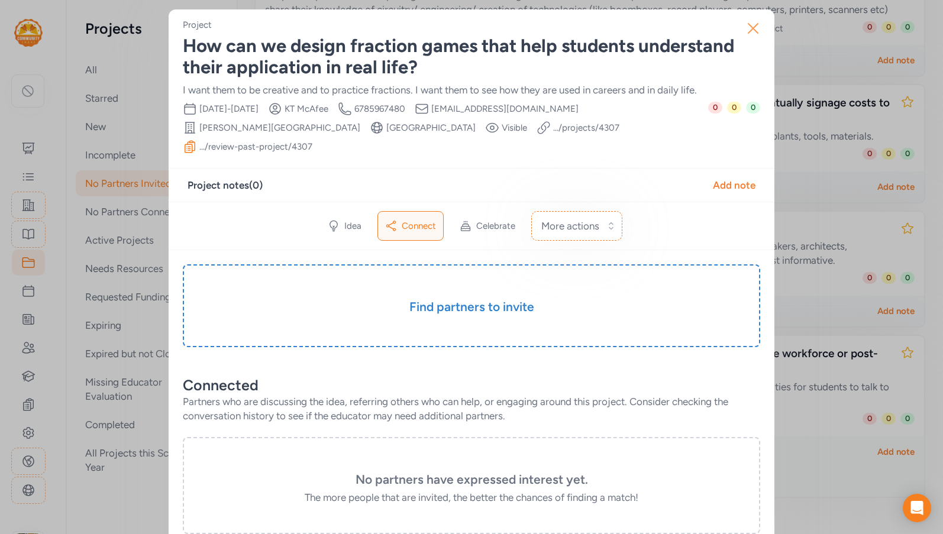
click at [746, 30] on icon "button" at bounding box center [752, 28] width 19 height 19
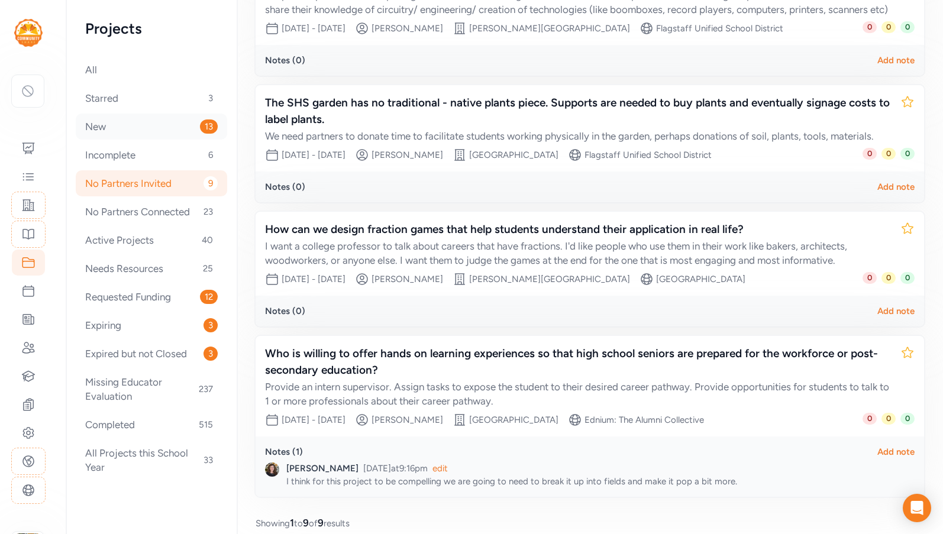
click at [138, 130] on div "New 13" at bounding box center [151, 127] width 151 height 26
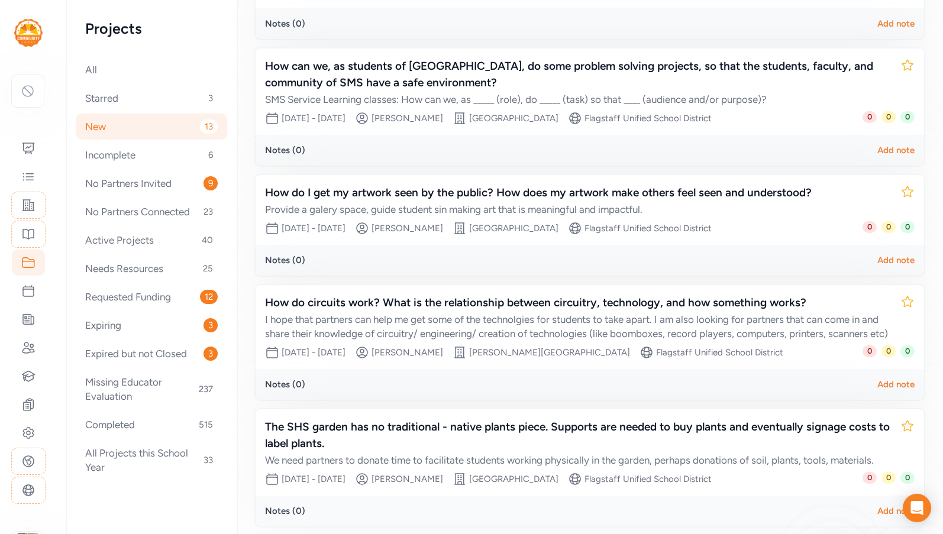
scroll to position [943, 0]
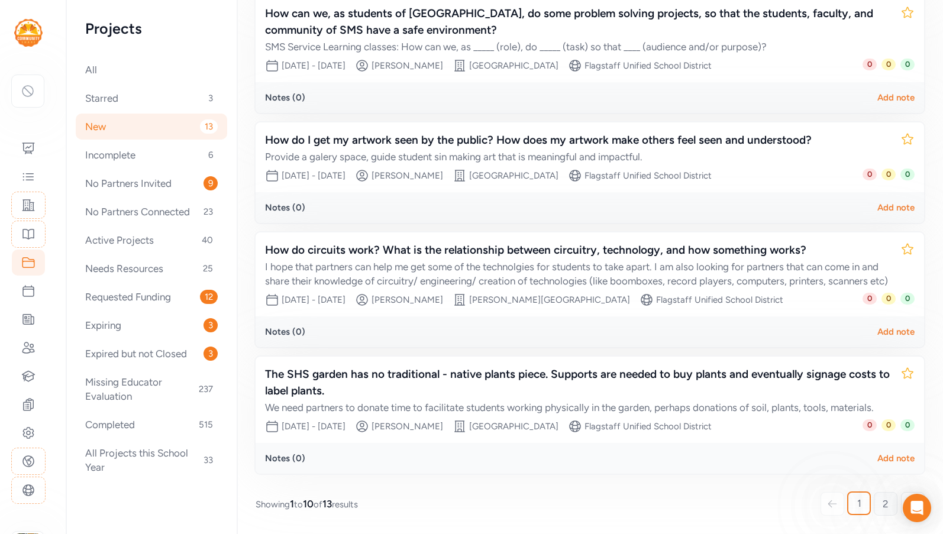
click at [886, 503] on link "2" at bounding box center [885, 504] width 24 height 24
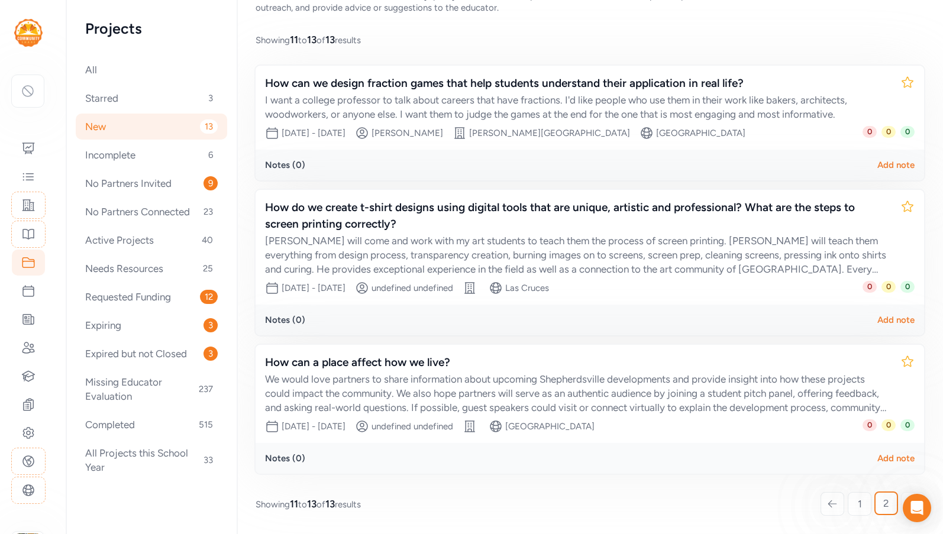
scroll to position [83, 0]
